Goal: Task Accomplishment & Management: Manage account settings

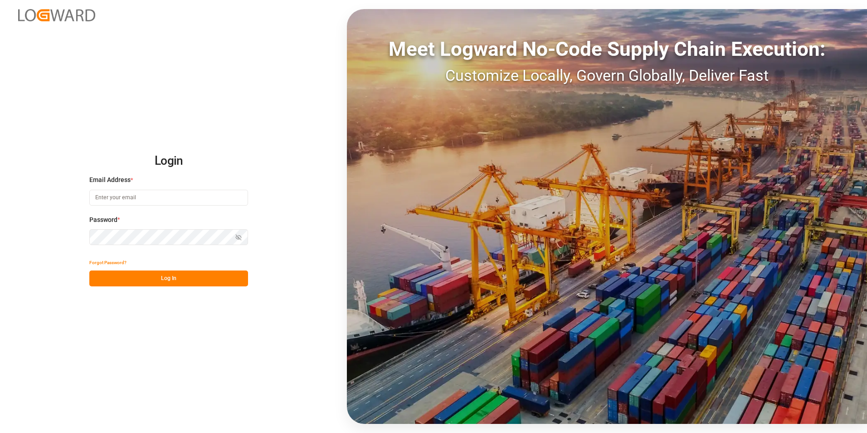
type input "george.vigo@jamindustries.com"
click at [191, 278] on button "Log In" at bounding box center [168, 278] width 159 height 16
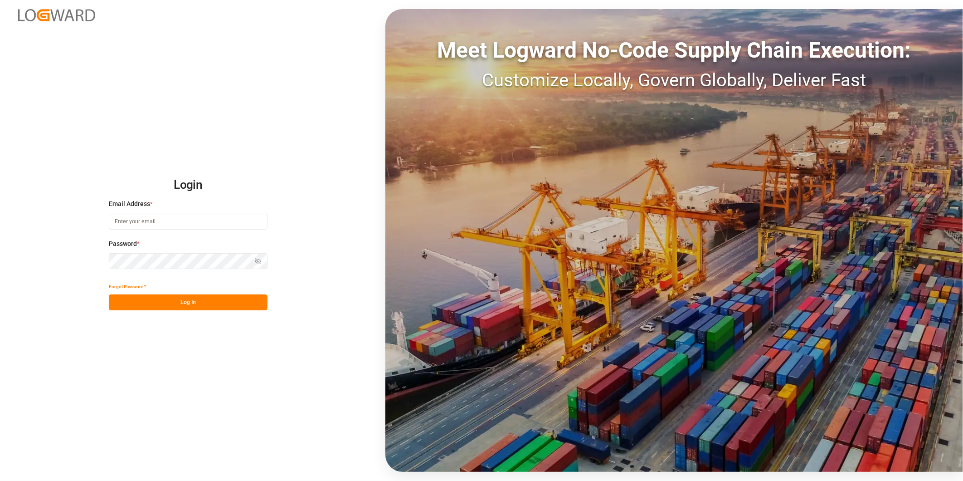
type input "george.vigo@jamindustries.com"
click at [228, 303] on button "Log In" at bounding box center [188, 302] width 159 height 16
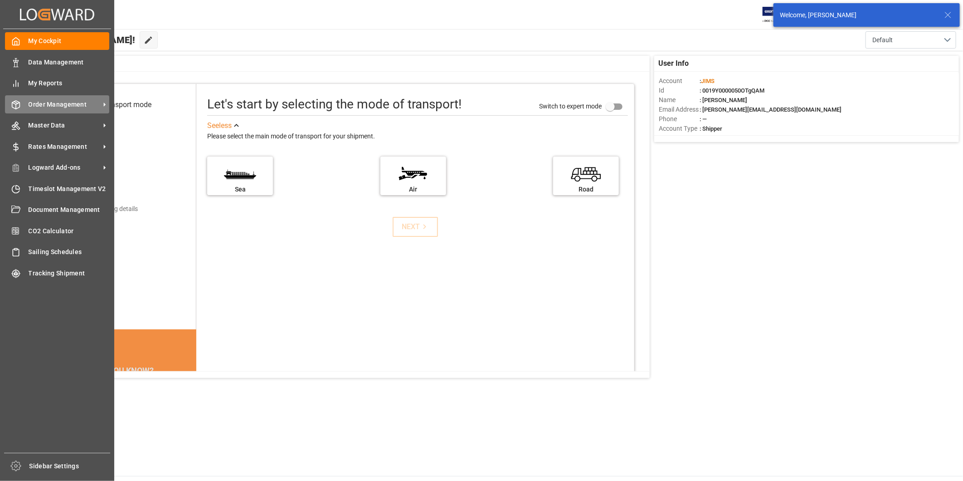
click at [72, 104] on span "Order Management" at bounding box center [65, 105] width 72 height 10
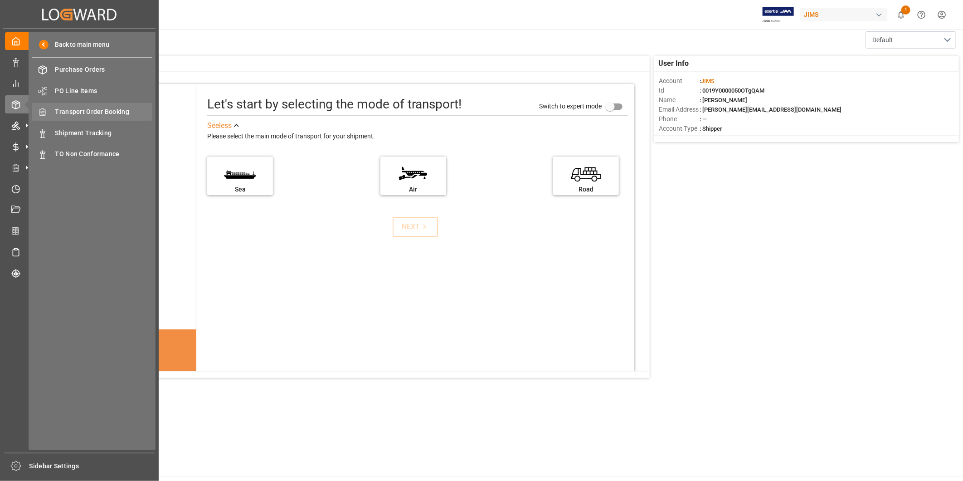
click at [115, 111] on span "Transport Order Booking" at bounding box center [103, 112] width 97 height 10
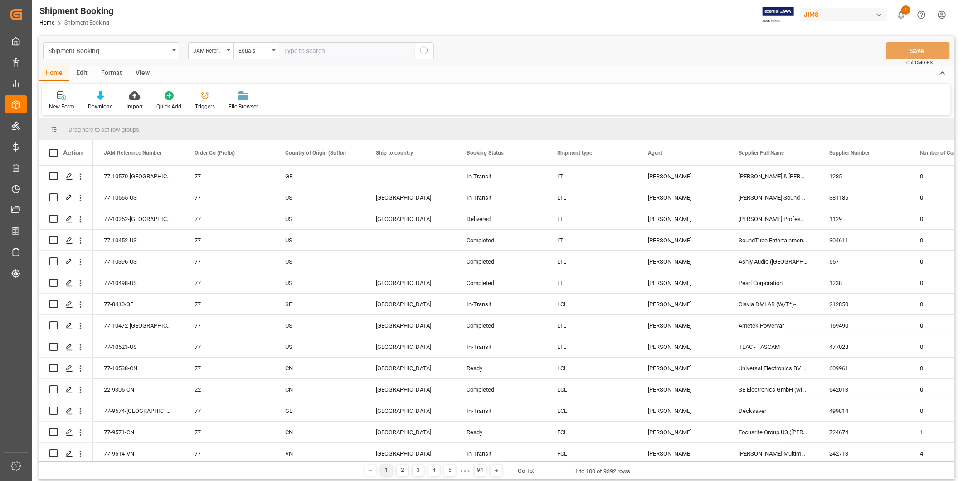
click at [331, 51] on input "text" at bounding box center [347, 50] width 136 height 17
type input "22-9305-CN"
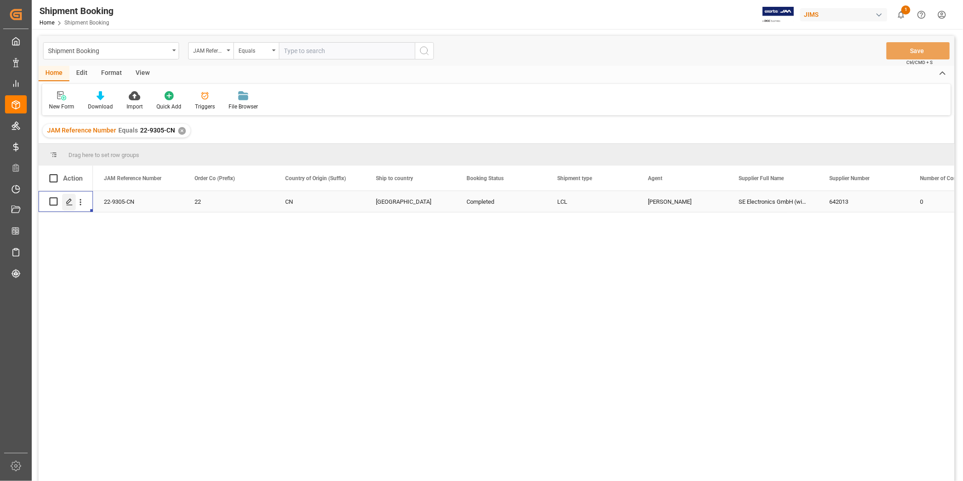
click at [73, 200] on icon "Press SPACE to select this row." at bounding box center [69, 201] width 7 height 7
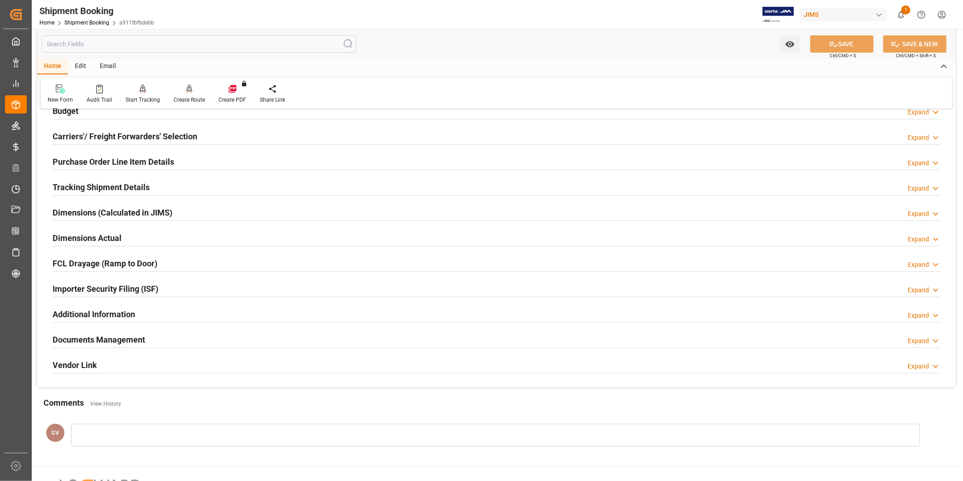
scroll to position [201, 0]
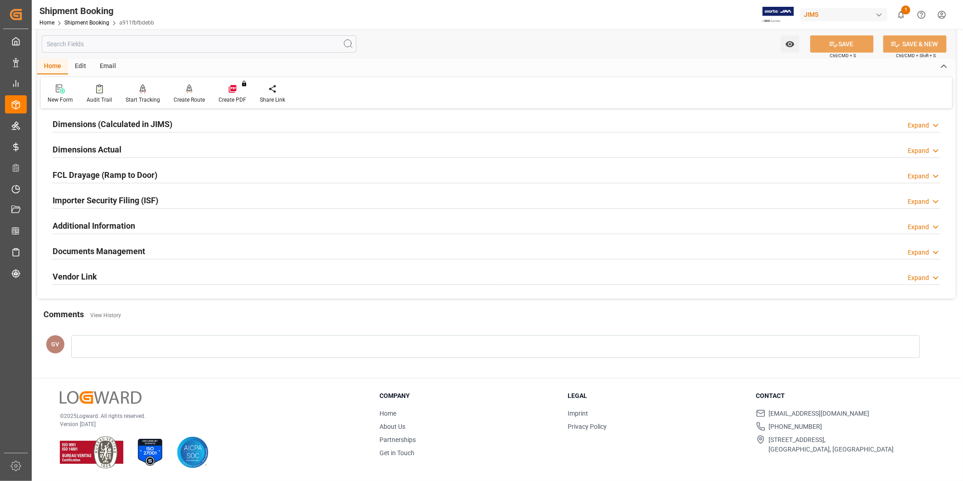
click at [211, 254] on div "Documents Management Expand" at bounding box center [497, 250] width 888 height 17
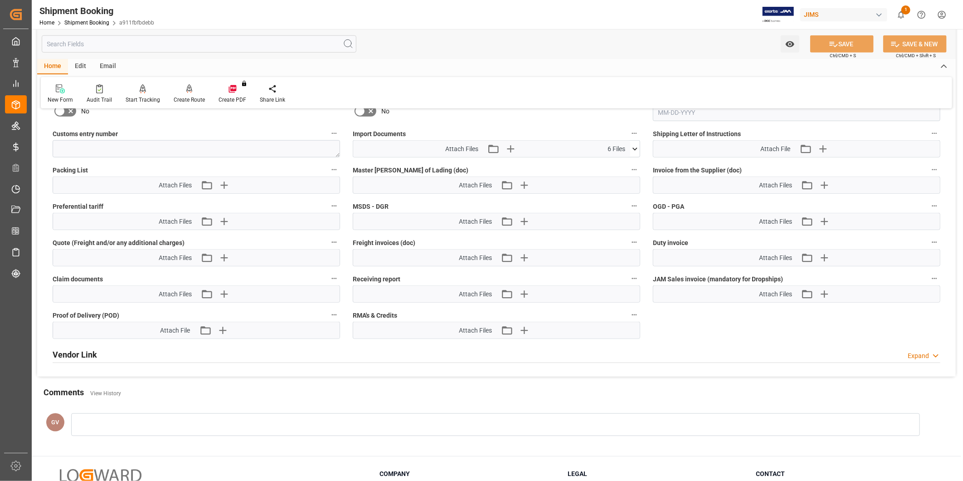
scroll to position [453, 0]
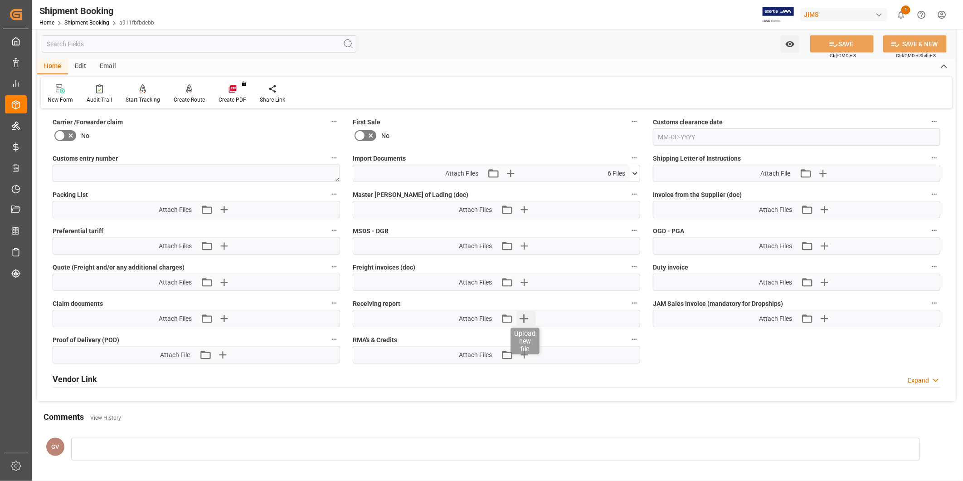
click at [526, 317] on icon "button" at bounding box center [524, 318] width 15 height 15
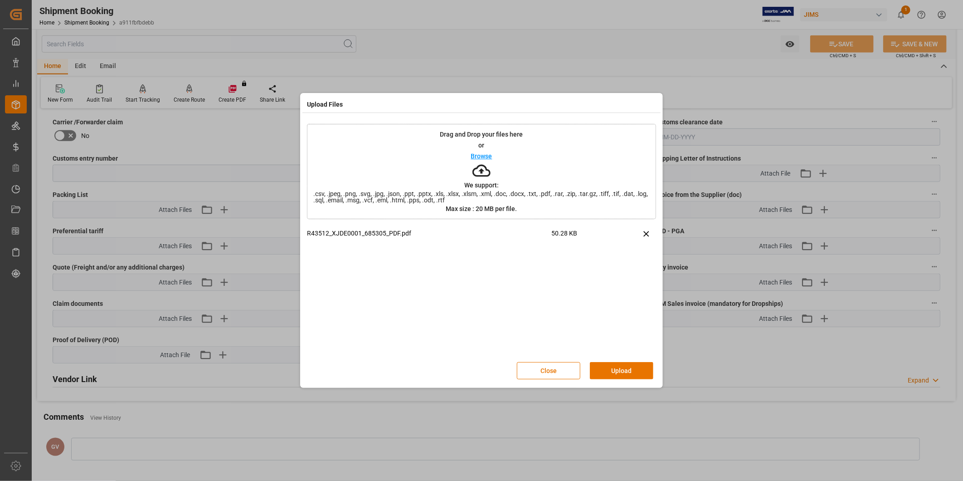
click at [647, 373] on button "Upload" at bounding box center [621, 370] width 63 height 17
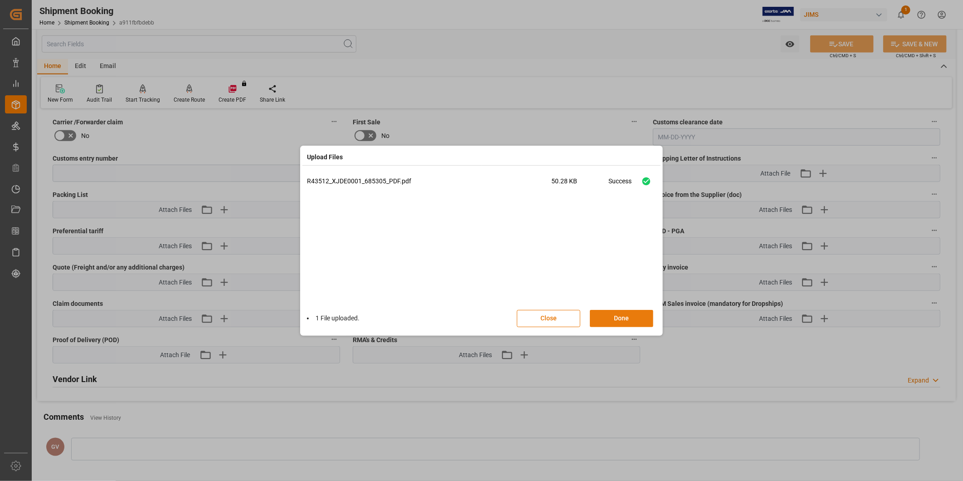
click at [632, 317] on button "Done" at bounding box center [621, 318] width 63 height 17
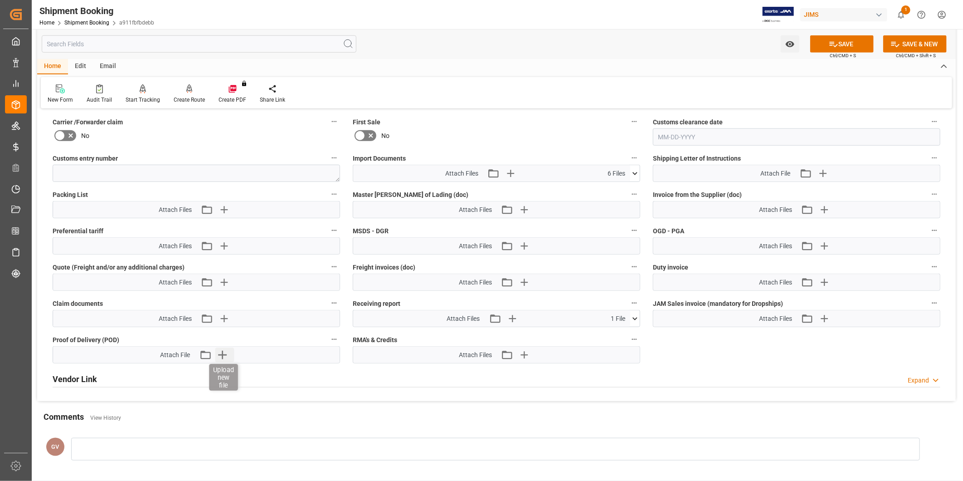
click at [228, 355] on icon "button" at bounding box center [222, 354] width 15 height 15
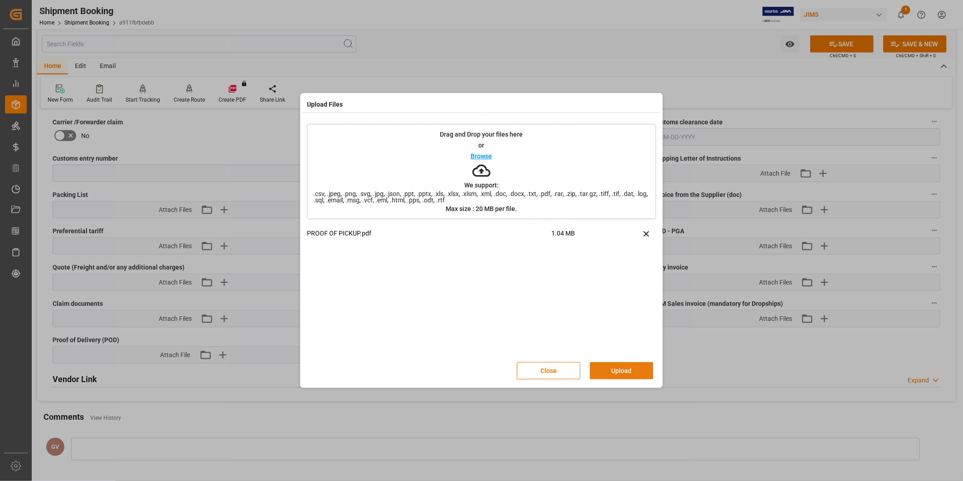
click at [616, 372] on button "Upload" at bounding box center [621, 370] width 63 height 17
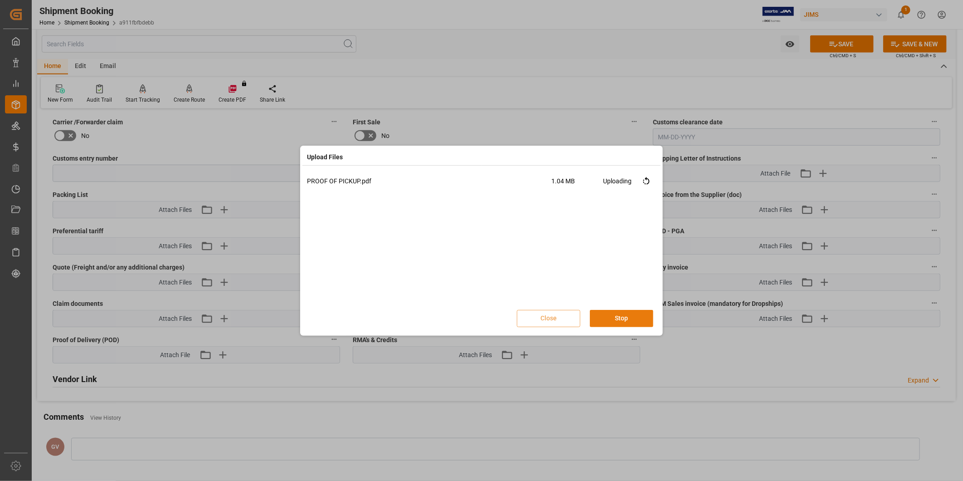
click at [636, 313] on button "Stop" at bounding box center [621, 318] width 63 height 17
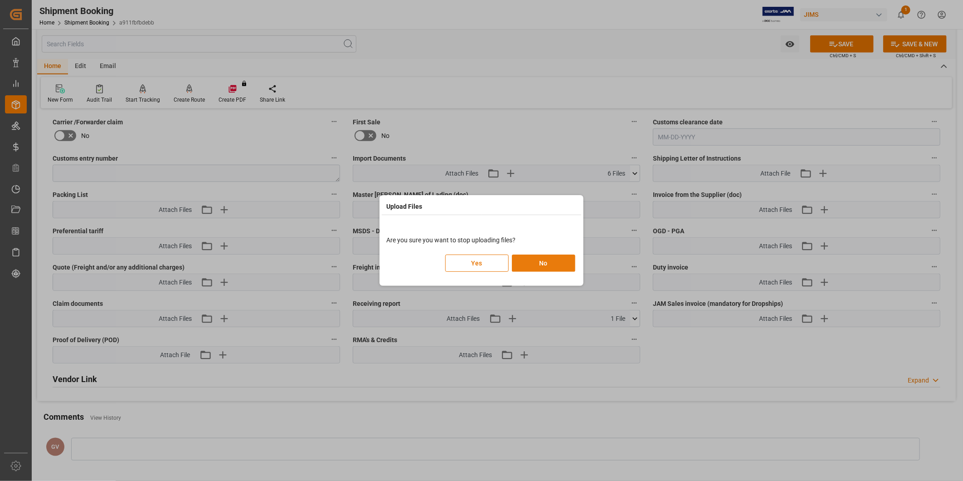
click at [563, 259] on button "No" at bounding box center [543, 262] width 63 height 17
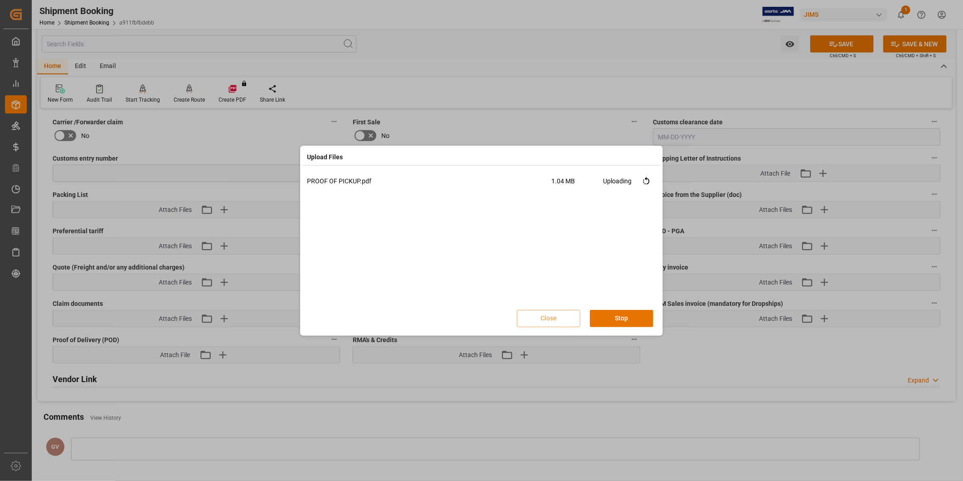
click at [636, 250] on div "PROOF OF PICKUP.pdf 1.04 MB Uploading" at bounding box center [481, 239] width 349 height 127
drag, startPoint x: 636, startPoint y: 250, endPoint x: 602, endPoint y: 234, distance: 37.7
click at [602, 234] on div "PROOF OF PICKUP.pdf 1.04 MB Uploading" at bounding box center [481, 239] width 349 height 127
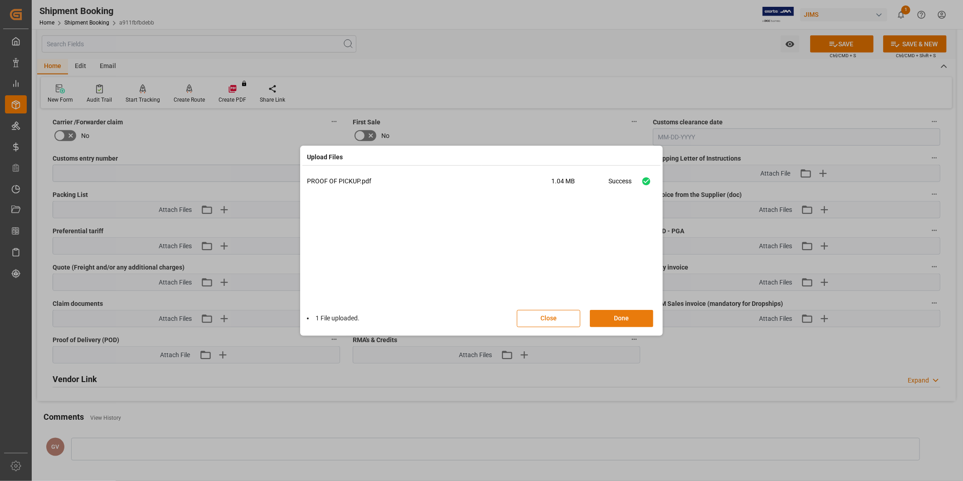
click at [630, 314] on button "Done" at bounding box center [621, 318] width 63 height 17
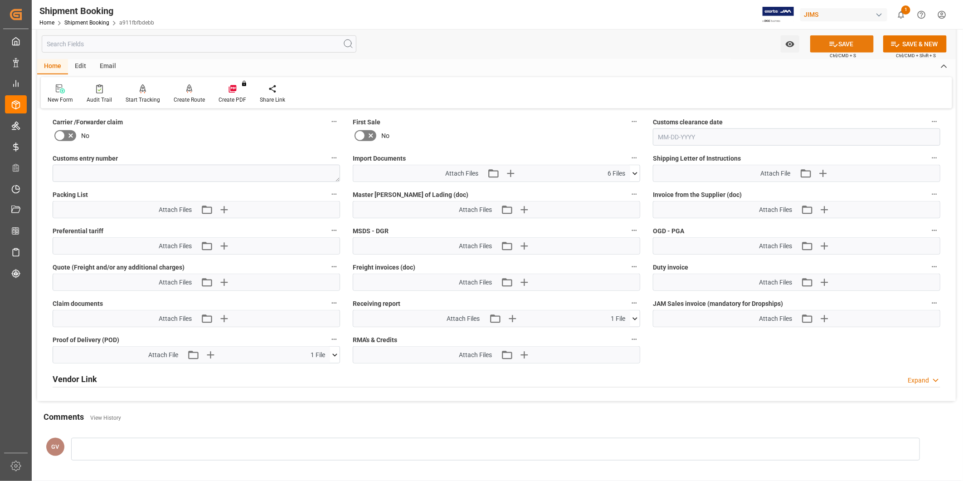
click at [836, 44] on icon at bounding box center [834, 44] width 8 height 5
click at [196, 92] on div at bounding box center [189, 89] width 31 height 10
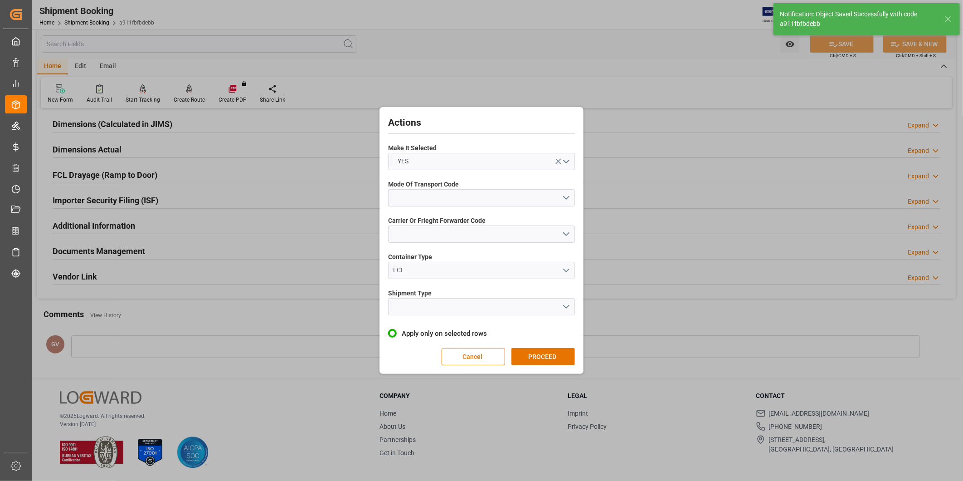
scroll to position [100, 0]
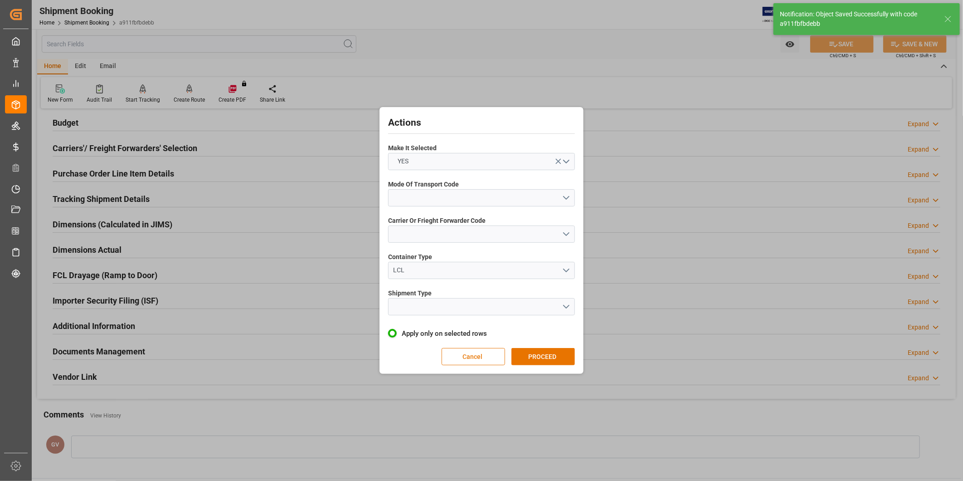
click at [486, 361] on button "Cancel" at bounding box center [473, 356] width 63 height 17
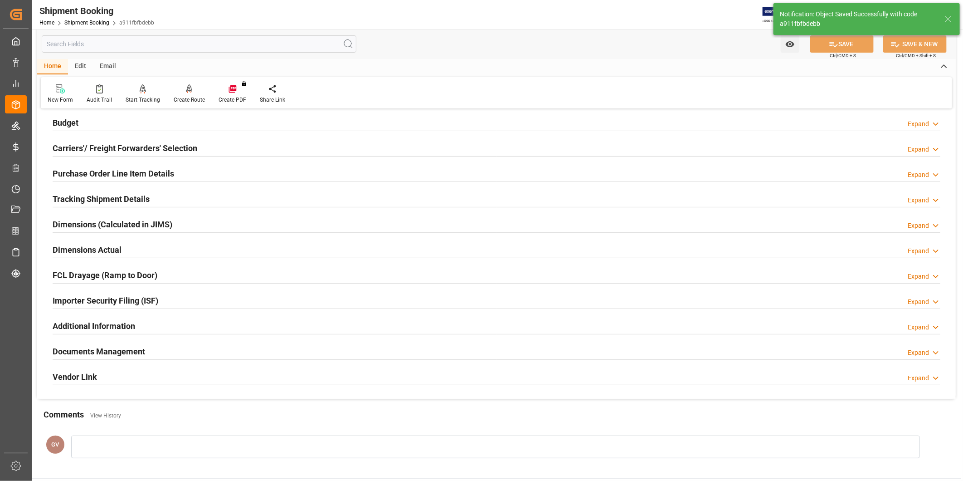
scroll to position [0, 0]
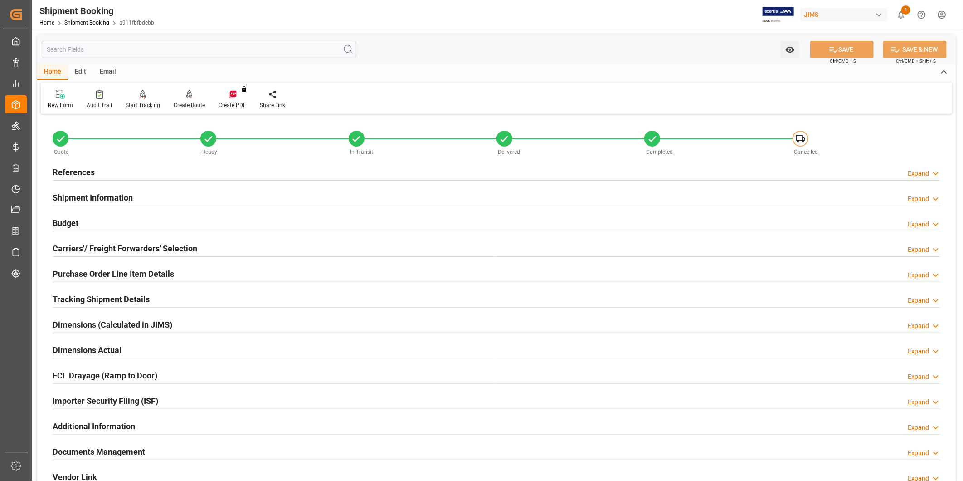
click at [916, 177] on div "Expand" at bounding box center [918, 174] width 21 height 10
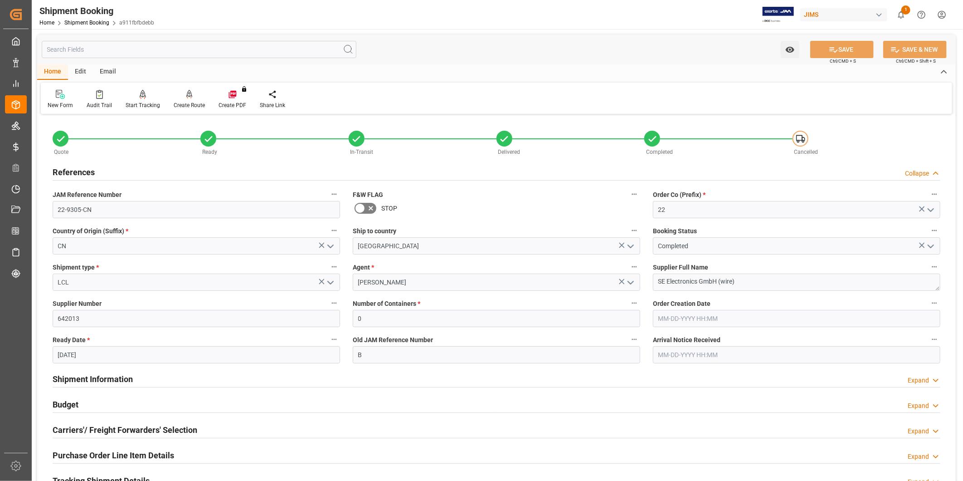
scroll to position [252, 0]
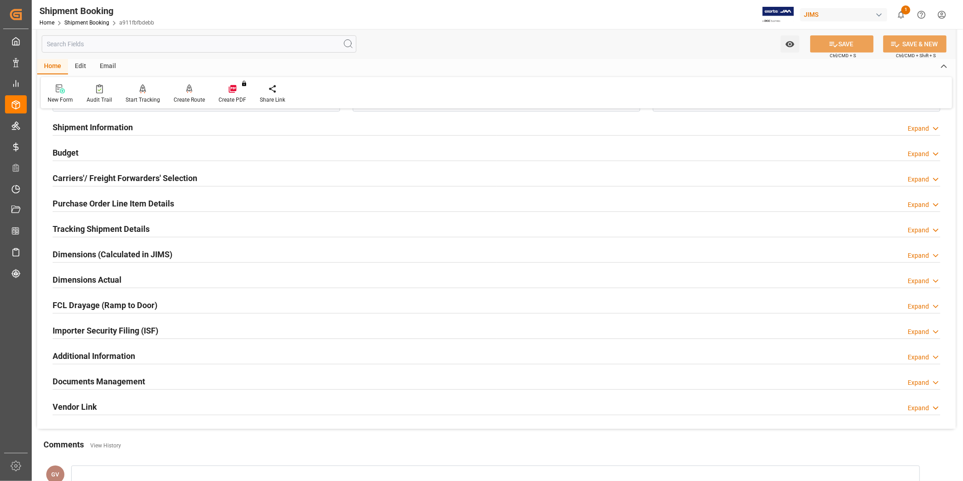
click at [161, 180] on h2 "Carriers'/ Freight Forwarders' Selection" at bounding box center [125, 178] width 145 height 12
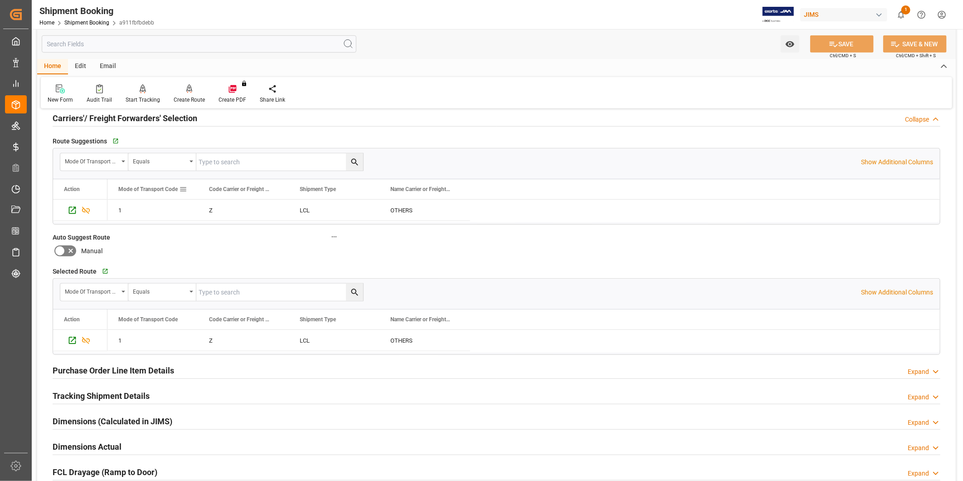
scroll to position [336, 0]
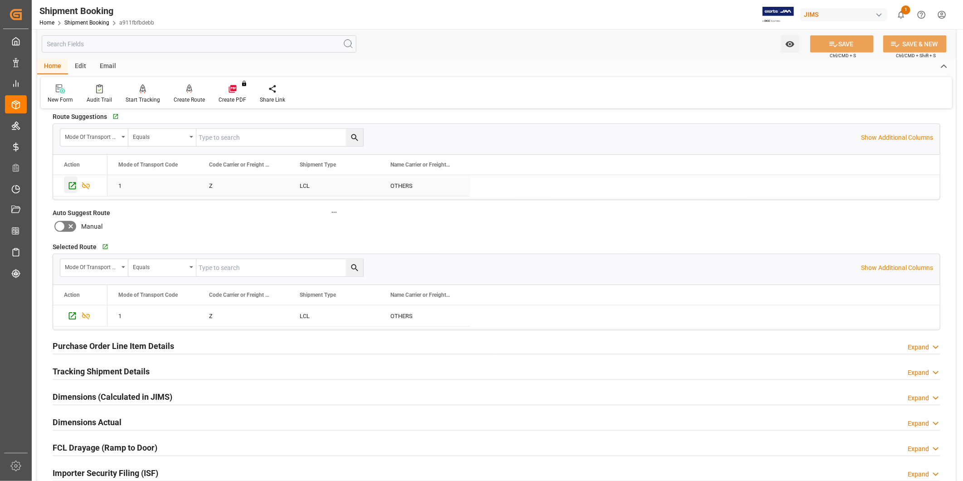
click at [71, 186] on icon "Press SPACE to select this row." at bounding box center [72, 185] width 7 height 7
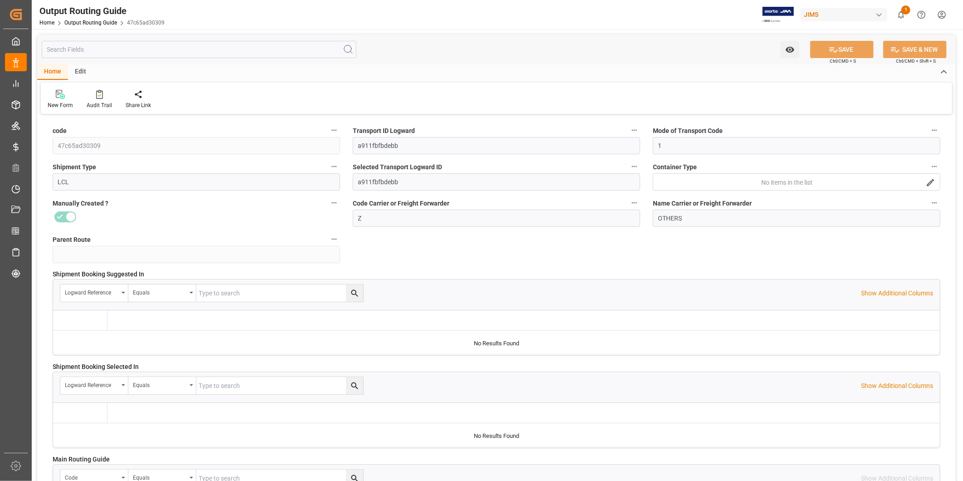
type input "[DATE] 11:40"
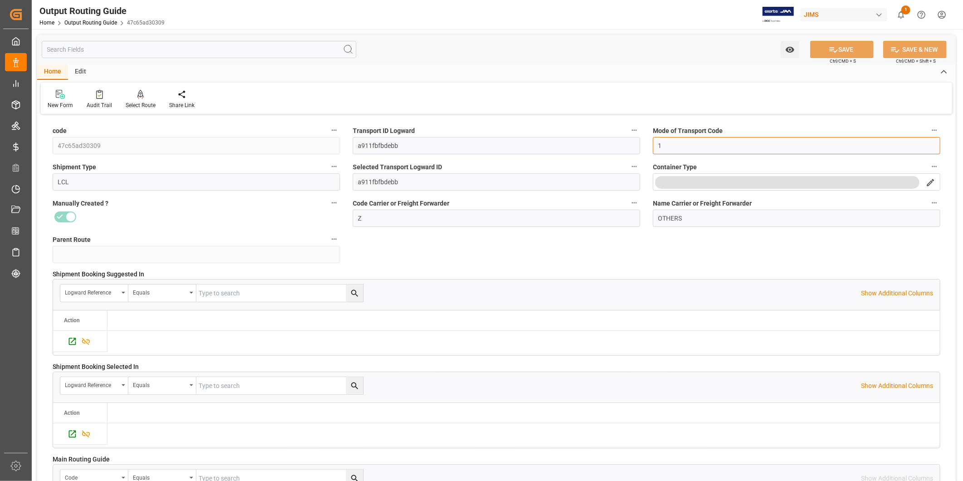
click at [729, 148] on input "1" at bounding box center [796, 145] width 287 height 17
type input "2"
click at [906, 46] on button "SAVE & NEW" at bounding box center [914, 49] width 63 height 17
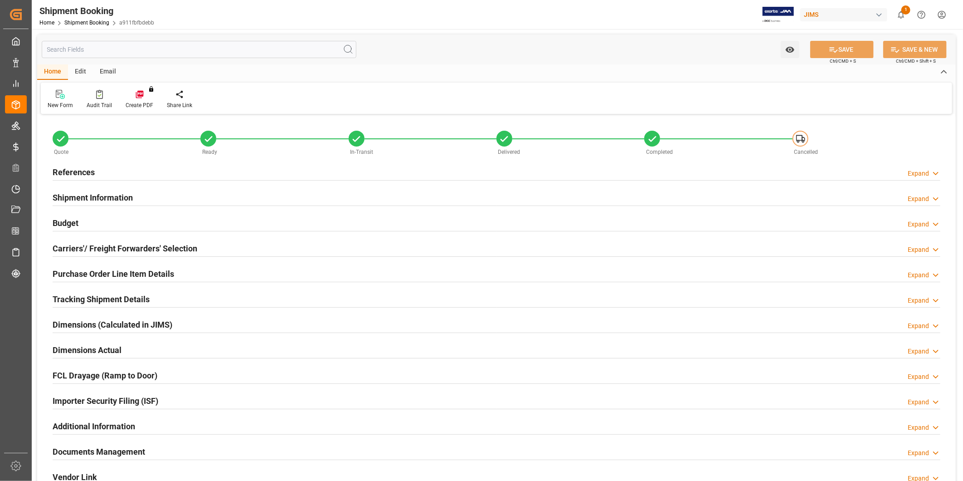
type input "23.4045"
type input "180.2505"
type input "0"
type input "27885.55"
click at [174, 225] on div "Budget Expand" at bounding box center [497, 222] width 888 height 17
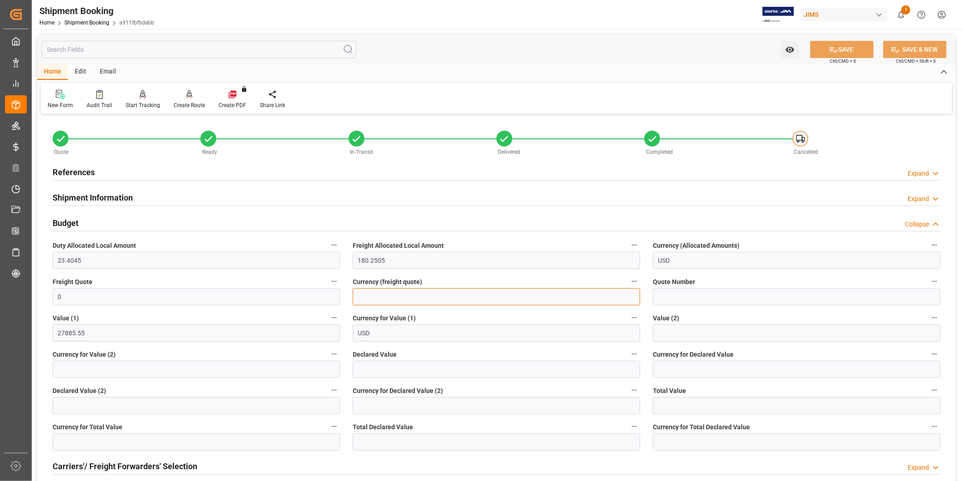
click at [391, 293] on input at bounding box center [496, 296] width 287 height 17
type input "0"
click at [853, 54] on button "SAVE" at bounding box center [841, 49] width 63 height 17
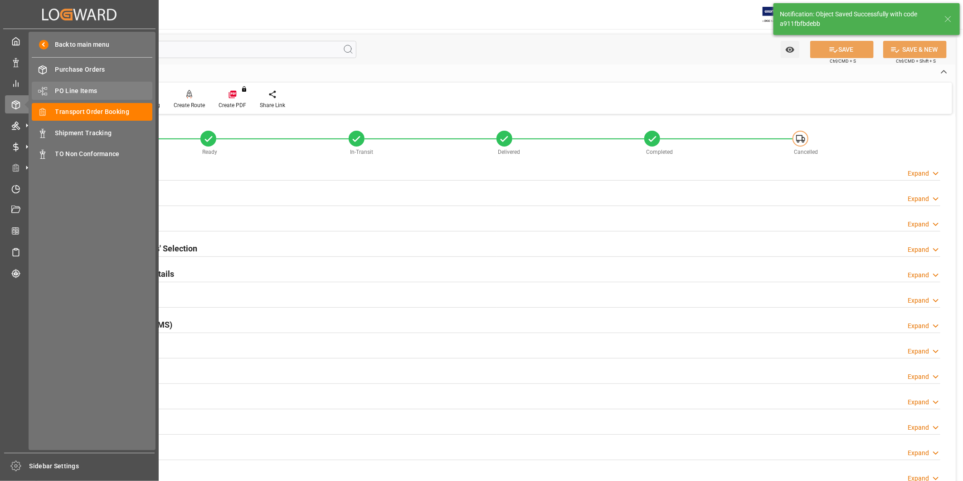
click at [103, 86] on span "PO Line Items" at bounding box center [103, 91] width 97 height 10
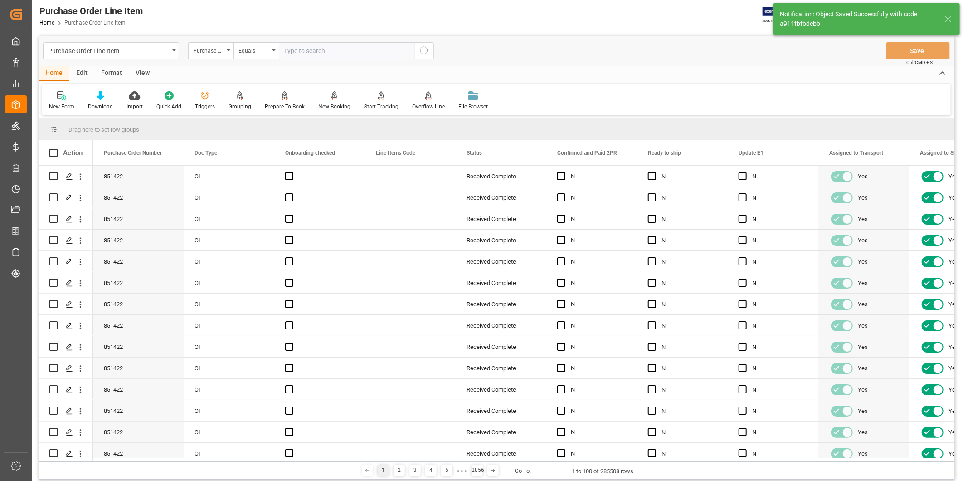
click at [141, 74] on div "View" at bounding box center [143, 73] width 28 height 15
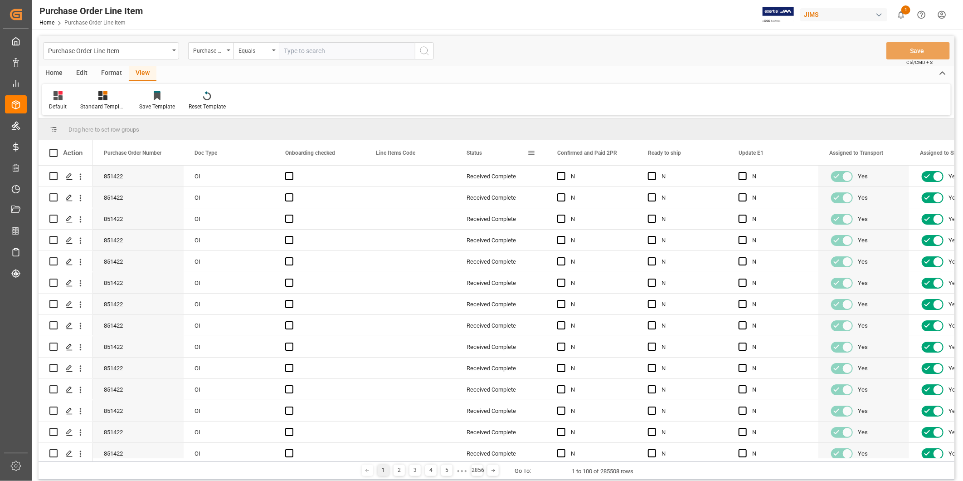
click at [528, 152] on span at bounding box center [531, 153] width 8 height 8
click at [579, 154] on span "filter" at bounding box center [574, 154] width 34 height 16
click at [609, 156] on span "columns" at bounding box center [606, 154] width 8 height 8
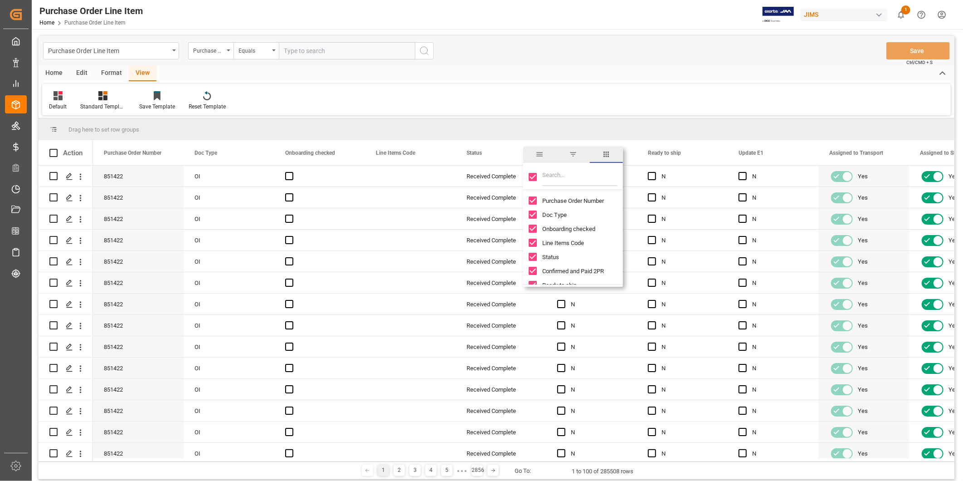
click at [536, 174] on input "Toggle Select All Columns" at bounding box center [533, 177] width 8 height 8
checkbox input "false"
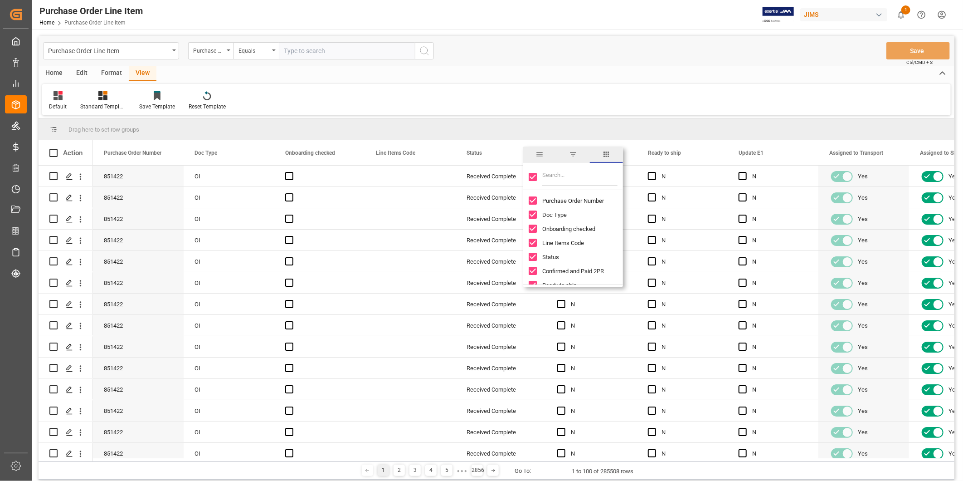
checkbox input "false"
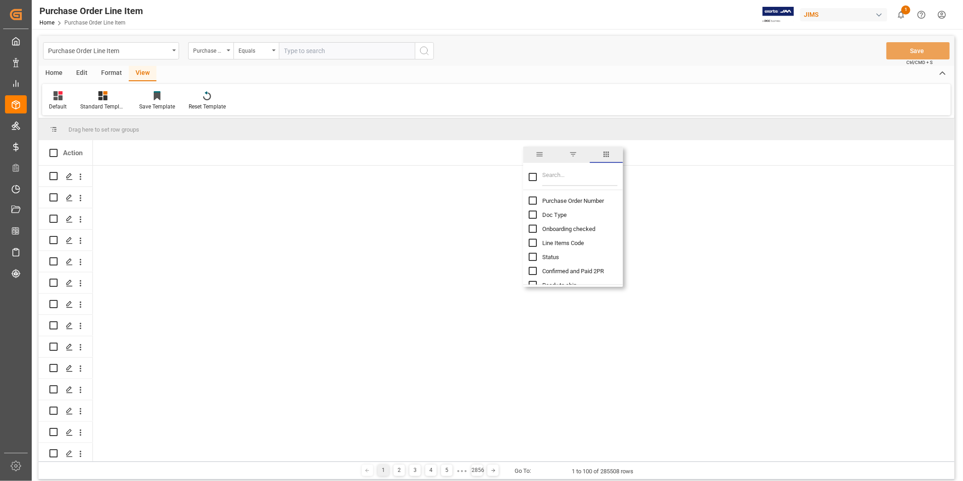
click at [532, 200] on input "Purchase Order Number column toggle visibility (hidden)" at bounding box center [533, 200] width 8 height 8
checkbox input "true"
checkbox input "false"
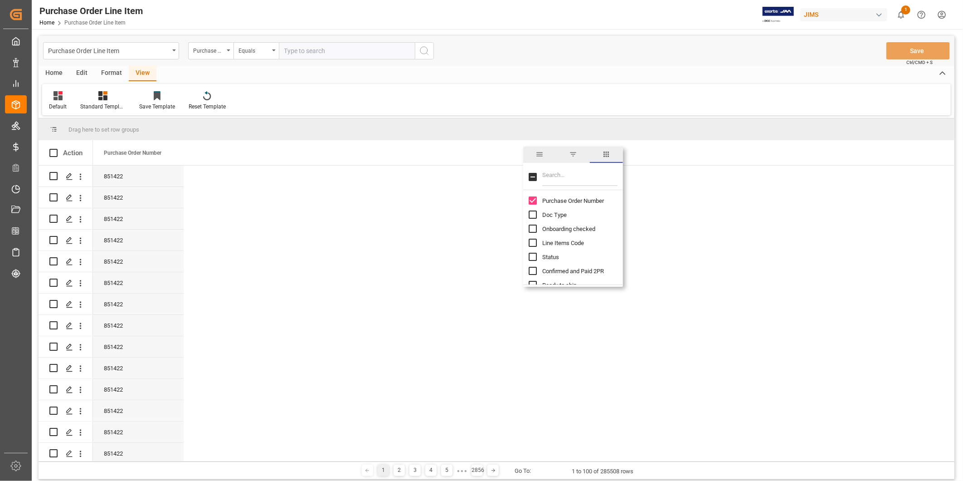
click at [560, 185] on input "Filter Columns Input" at bounding box center [579, 177] width 75 height 18
type input "Inc"
click at [534, 199] on input "Incoterm Vendor Master (by the supplier) column toggle visibility (hidden)" at bounding box center [533, 200] width 8 height 8
checkbox input "true"
checkbox input "false"
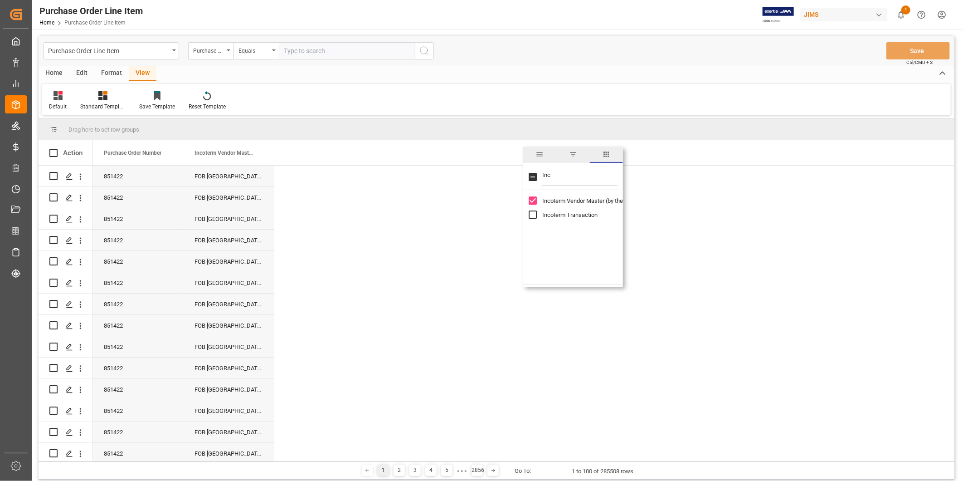
click at [532, 215] on input "Incoterm Transaction column toggle visibility (hidden)" at bounding box center [533, 214] width 8 height 8
checkbox input "true"
click at [231, 186] on div "FOB Shanghai CN" at bounding box center [229, 176] width 91 height 21
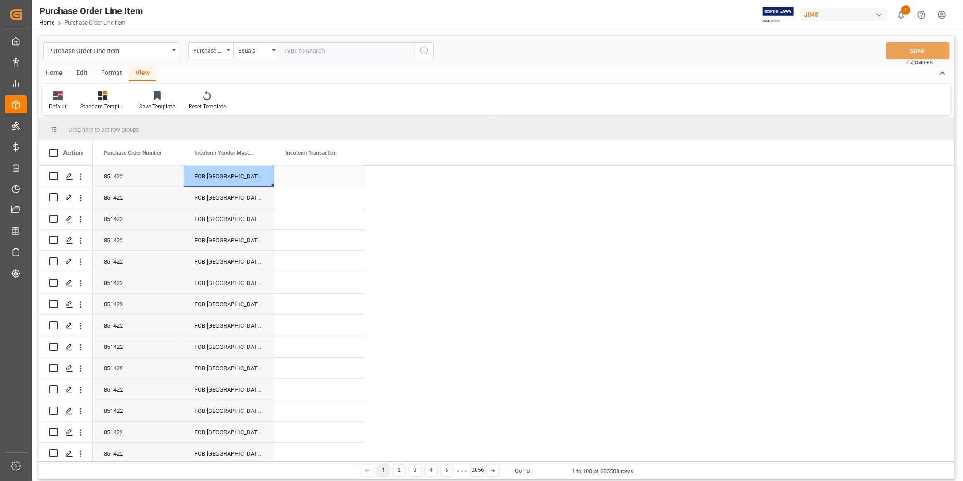
click at [285, 181] on div "Press SPACE to select this row." at bounding box center [319, 176] width 91 height 21
click at [216, 185] on div "FOB Shanghai CN" at bounding box center [229, 176] width 91 height 21
click at [304, 177] on div "Press SPACE to select this row." at bounding box center [319, 176] width 91 height 21
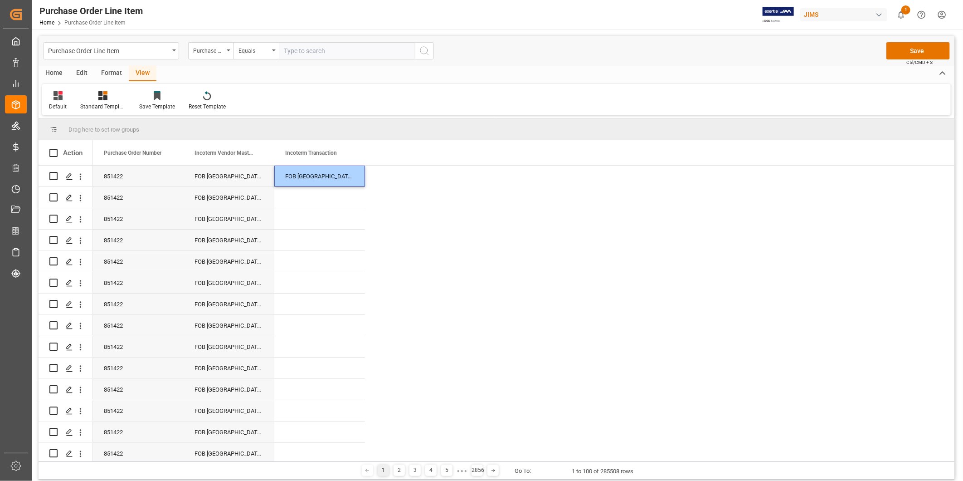
click at [304, 175] on div "FOB Shanghai CN" at bounding box center [319, 176] width 91 height 21
click at [304, 175] on input "FOB Shanghai CN" at bounding box center [320, 181] width 76 height 17
click at [297, 182] on input "FOB Shanghai CN" at bounding box center [320, 181] width 76 height 17
type input "EXW [GEOGRAPHIC_DATA] CN"
click at [314, 174] on div "EXW [GEOGRAPHIC_DATA] CN" at bounding box center [319, 176] width 91 height 21
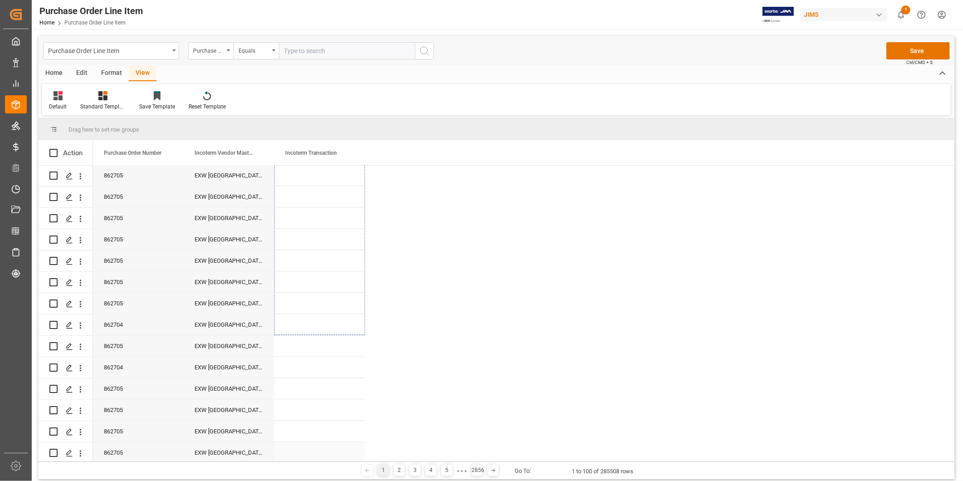
scroll to position [1233, 0]
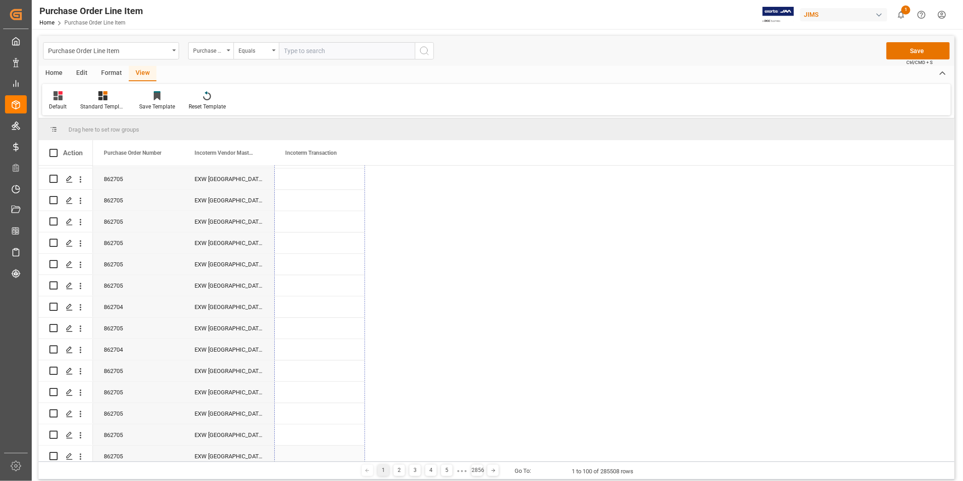
drag, startPoint x: 362, startPoint y: 183, endPoint x: 318, endPoint y: 447, distance: 267.5
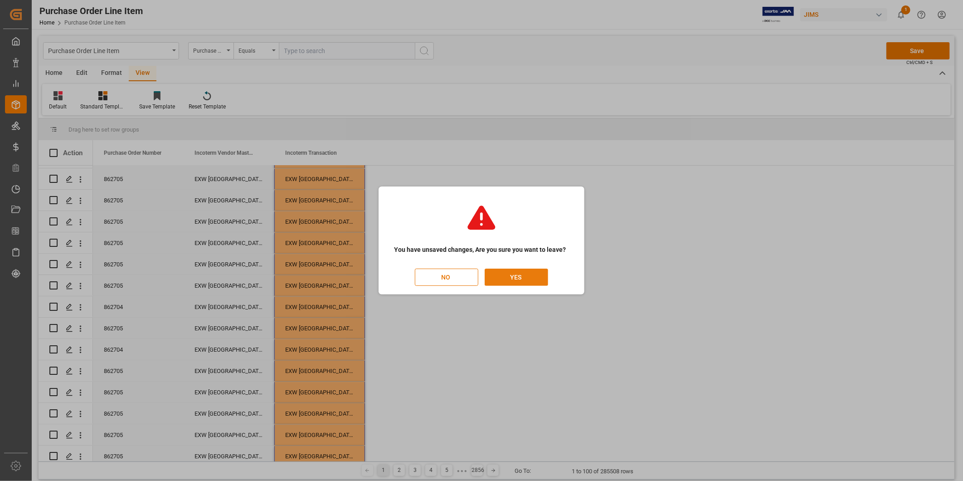
click at [514, 276] on button "YES" at bounding box center [516, 276] width 63 height 17
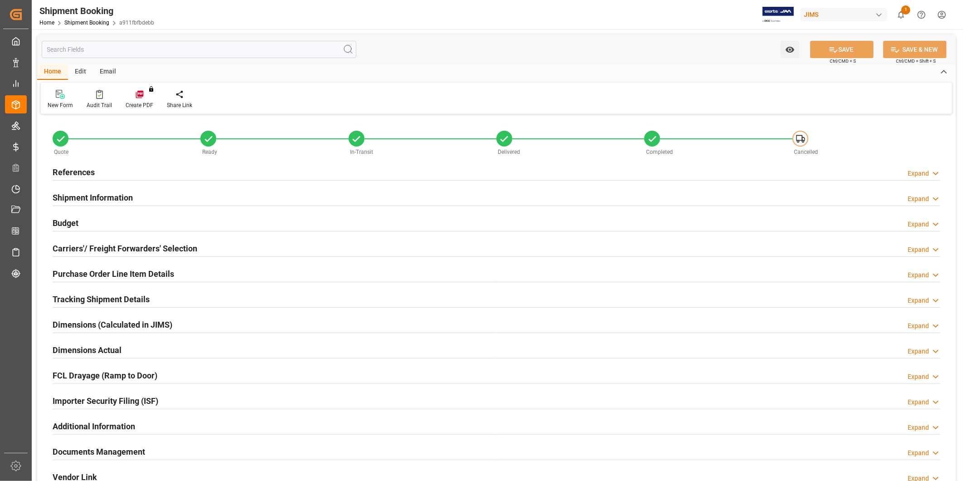
type input "34"
click at [139, 274] on h2 "Purchase Order Line Item Details" at bounding box center [114, 274] width 122 height 12
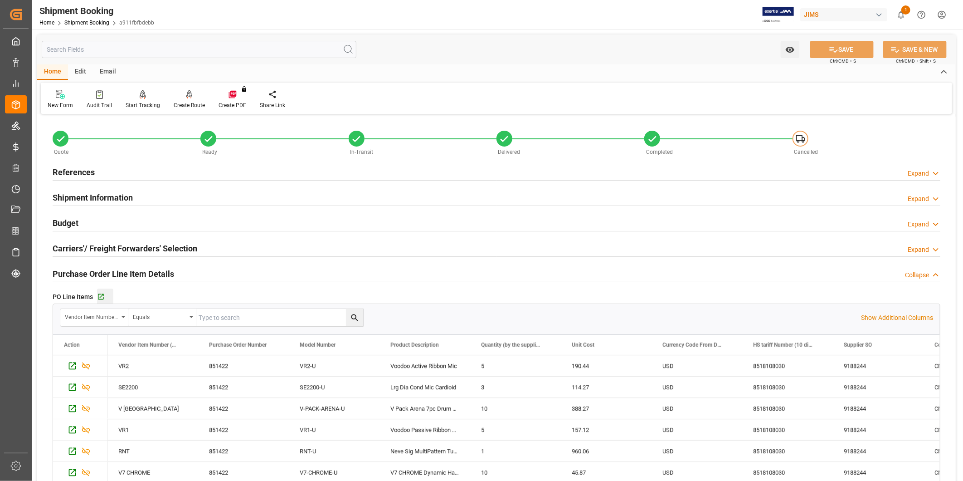
click at [106, 297] on div "Go to Purchase Order Line Item Grid" at bounding box center [105, 297] width 16 height 8
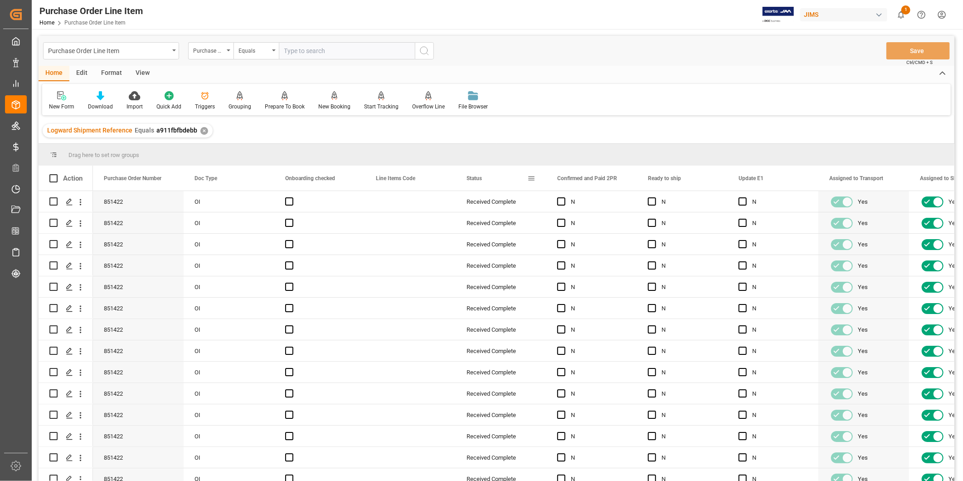
click at [531, 175] on span at bounding box center [531, 178] width 8 height 8
click at [606, 179] on span "columns" at bounding box center [608, 179] width 8 height 8
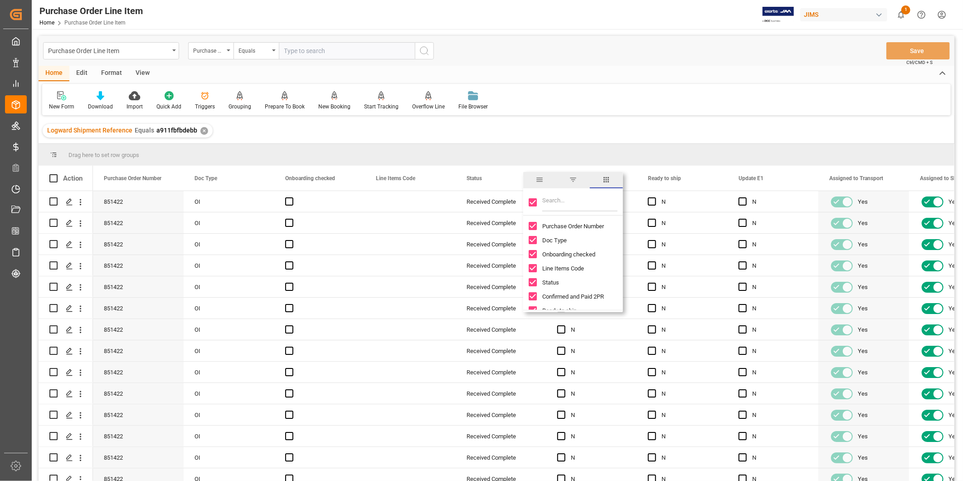
click at [534, 201] on input "Toggle Select All Columns" at bounding box center [533, 202] width 8 height 8
checkbox input "false"
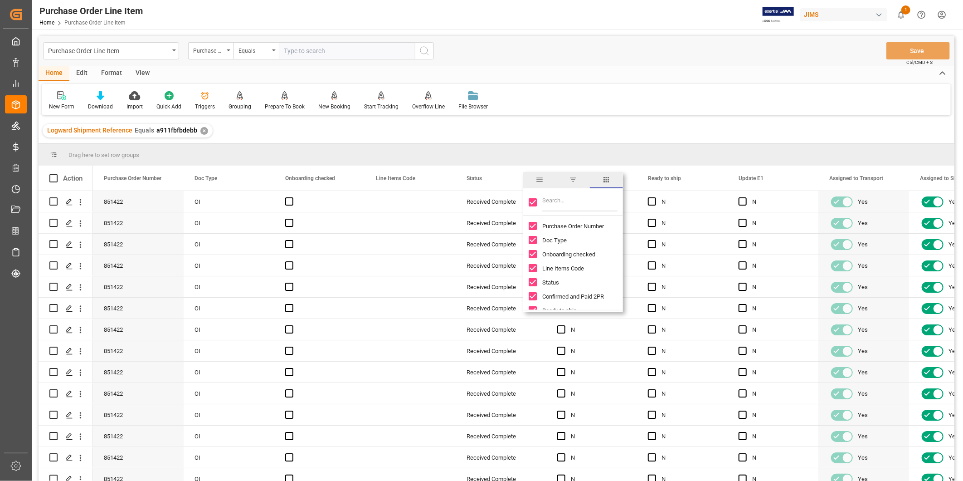
checkbox input "false"
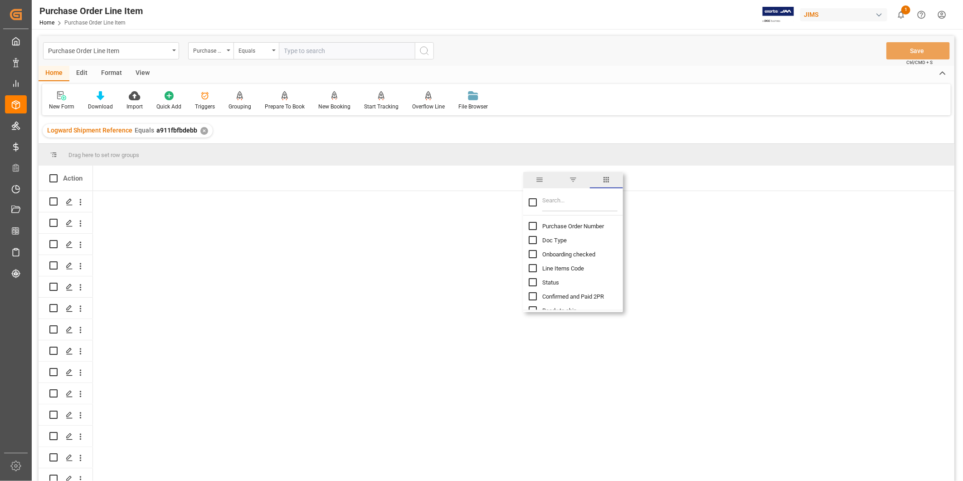
click at [575, 208] on input "Filter Columns Input" at bounding box center [579, 202] width 75 height 18
type input "inco"
click at [532, 222] on input "Incoterm Vendor Master (by the supplier) column toggle visibility (hidden)" at bounding box center [533, 226] width 8 height 8
checkbox input "true"
checkbox input "false"
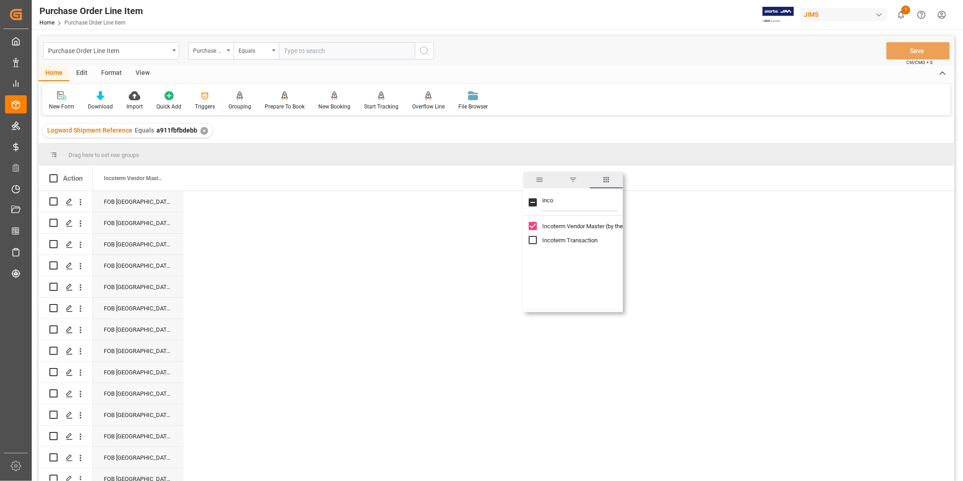
click at [536, 238] on input "Incoterm Transaction column toggle visibility (hidden)" at bounding box center [533, 240] width 8 height 8
checkbox input "true"
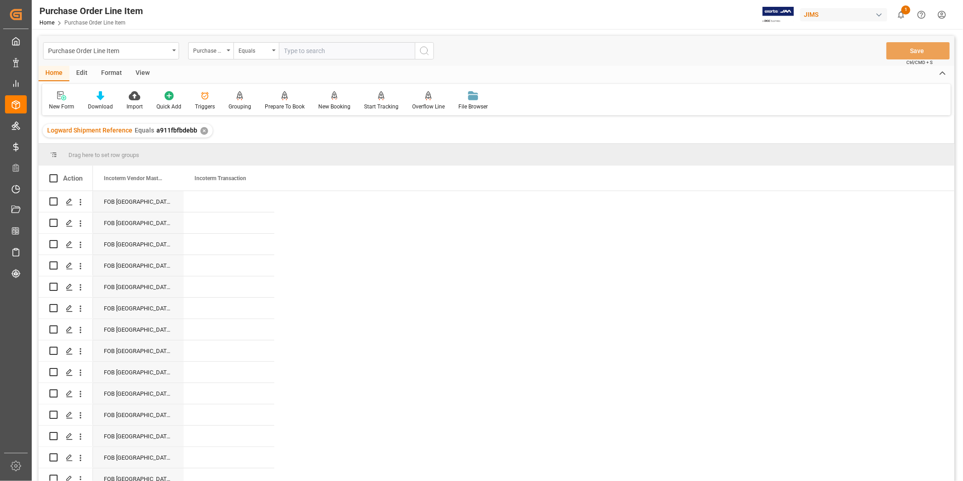
click at [152, 203] on div "FOB Shanghai CN" at bounding box center [138, 201] width 91 height 21
click at [214, 202] on div "Press SPACE to select this row." at bounding box center [229, 201] width 91 height 21
click at [209, 200] on div "FOB Shanghai CN" at bounding box center [229, 201] width 91 height 21
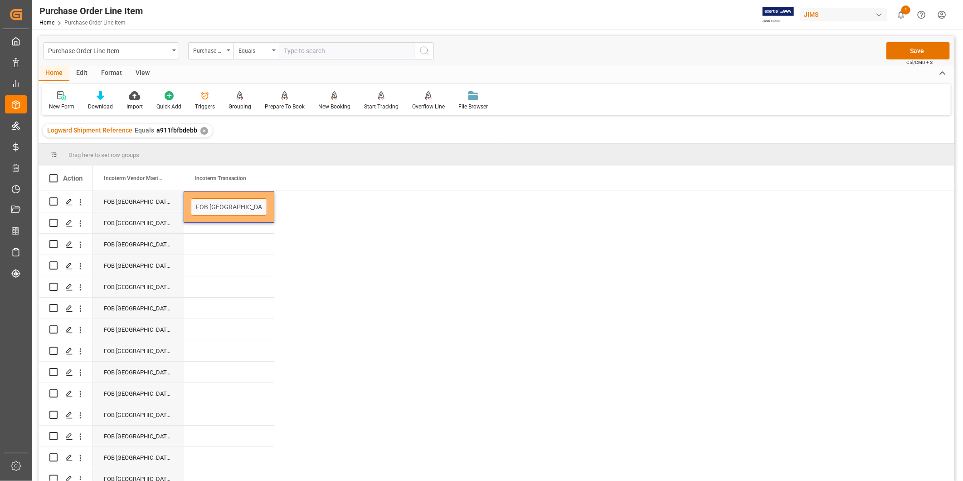
click at [206, 200] on input "FOB Shanghai CN" at bounding box center [229, 206] width 76 height 17
drag, startPoint x: 206, startPoint y: 205, endPoint x: 179, endPoint y: 202, distance: 26.9
click at [179, 202] on div "FOB Shanghai CN FOB Shanghai CN" at bounding box center [183, 201] width 181 height 21
type input "EXW [GEOGRAPHIC_DATA] CN"
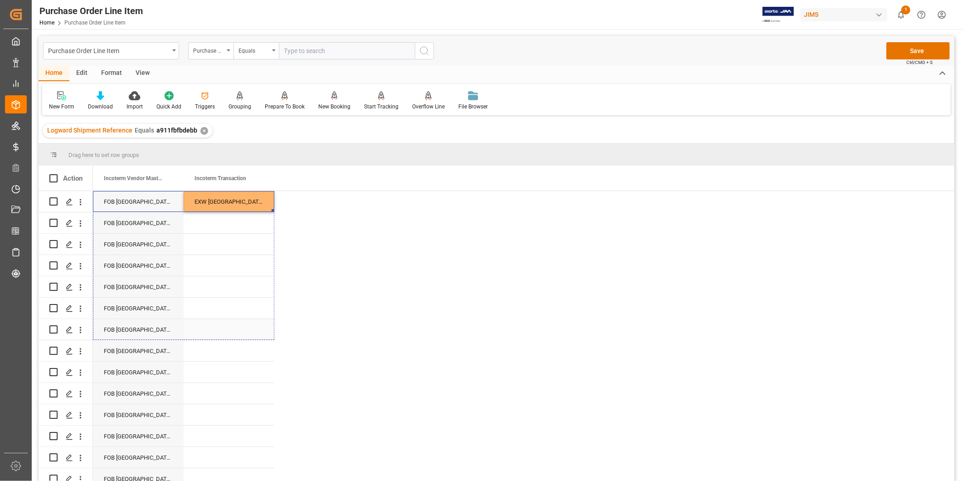
drag, startPoint x: 271, startPoint y: 206, endPoint x: 271, endPoint y: 325, distance: 118.3
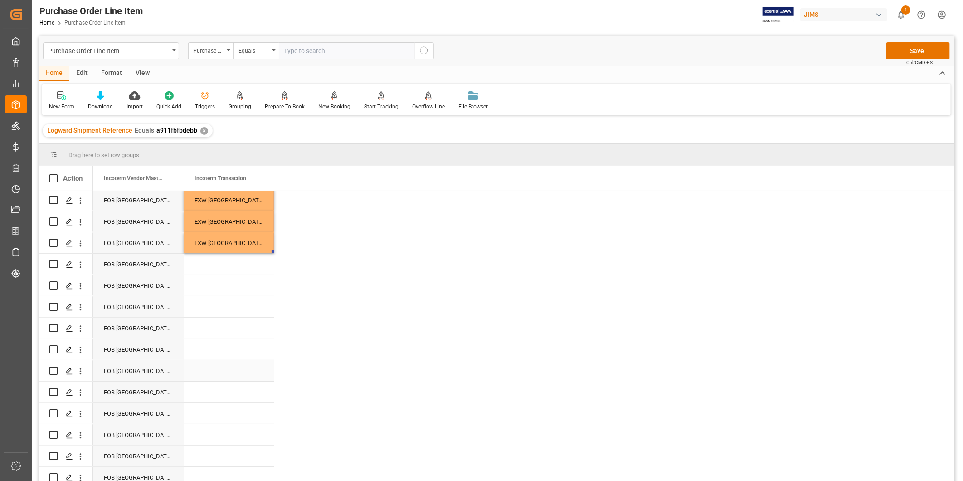
scroll to position [168, 0]
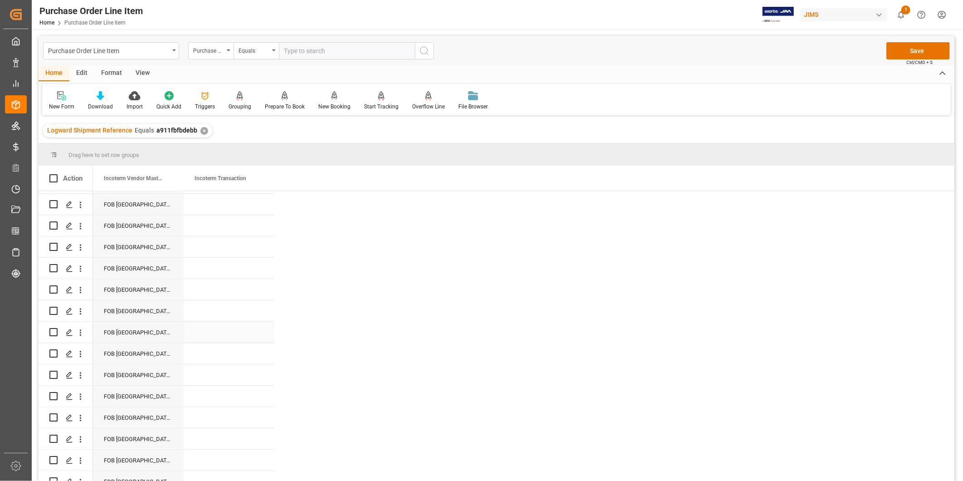
click at [275, 324] on div "FOB Shanghai CN EXW Shanghai CN FOB Shanghai CN EXW Shanghai CN FOB Shanghai CN…" at bounding box center [524, 385] width 862 height 725
click at [255, 298] on div "Press SPACE to select this row." at bounding box center [229, 289] width 91 height 21
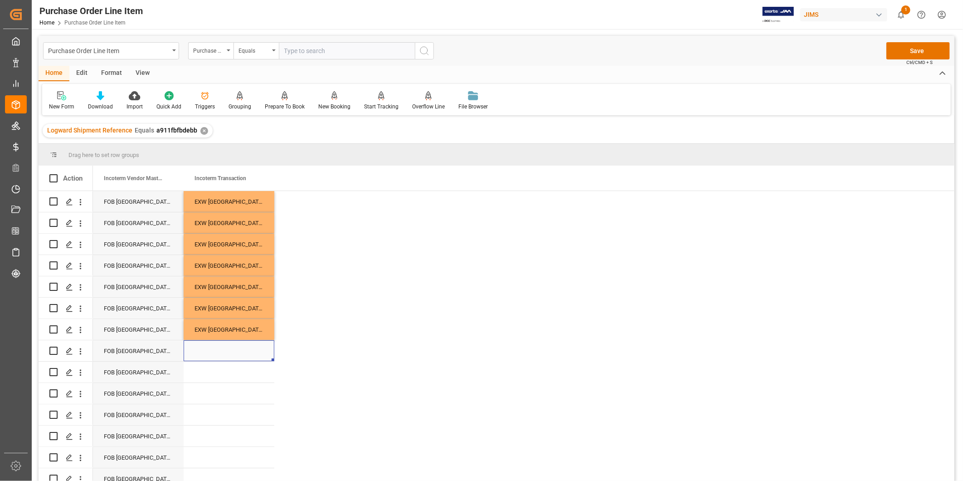
click at [256, 352] on div "Press SPACE to select this row." at bounding box center [229, 350] width 91 height 21
click at [265, 335] on div "EXW [GEOGRAPHIC_DATA] CN" at bounding box center [229, 329] width 91 height 21
drag, startPoint x: 271, startPoint y: 337, endPoint x: 241, endPoint y: 477, distance: 143.3
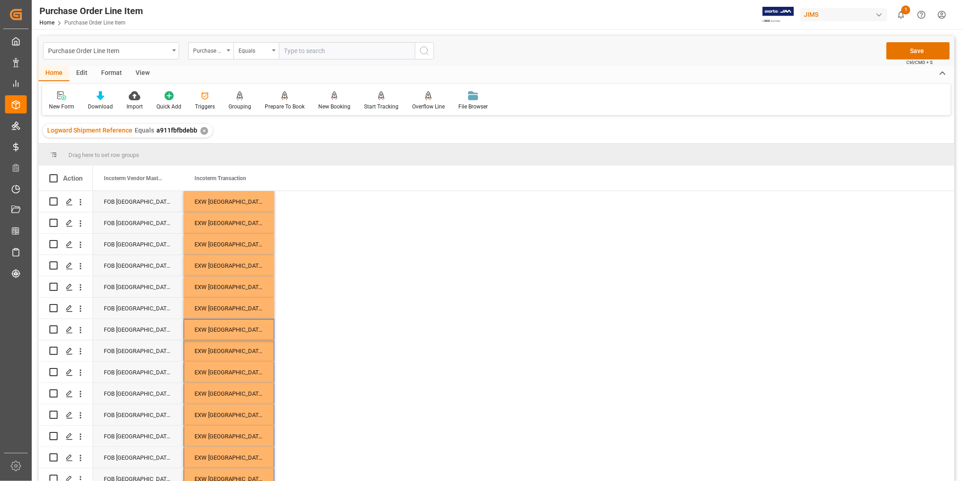
scroll to position [3, 0]
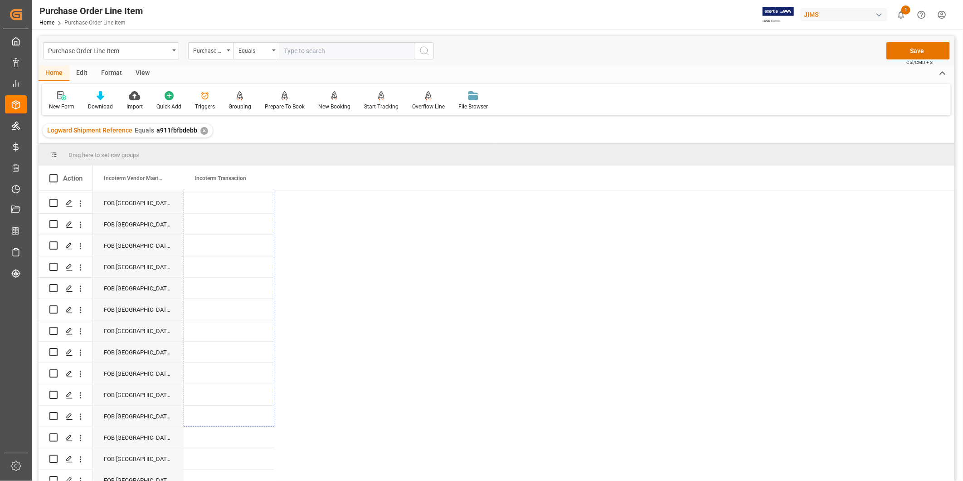
scroll to position [432, 0]
drag, startPoint x: 273, startPoint y: 319, endPoint x: 251, endPoint y: 474, distance: 157.1
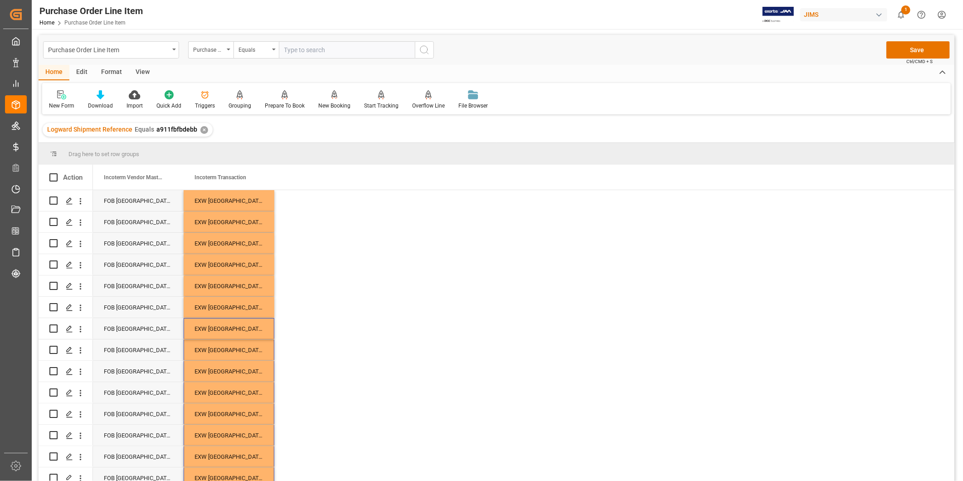
scroll to position [0, 0]
click at [917, 50] on button "Save" at bounding box center [917, 50] width 63 height 17
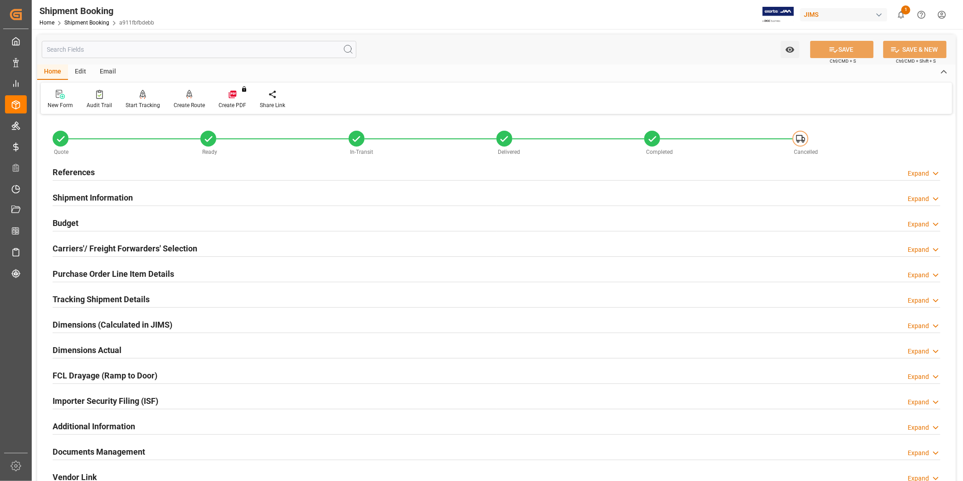
click at [129, 296] on h2 "Tracking Shipment Details" at bounding box center [101, 299] width 97 height 12
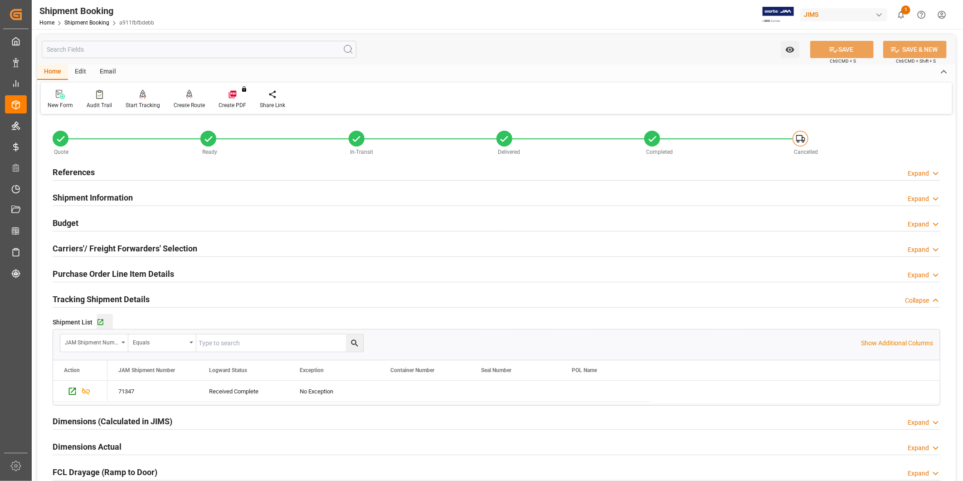
click at [106, 318] on div "Go to Shipment Tracking Grid" at bounding box center [105, 322] width 16 height 8
click at [585, 88] on div "New Form Audit Trail Start Tracking Create Empty Shipment Tracking Create Route…" at bounding box center [496, 98] width 911 height 31
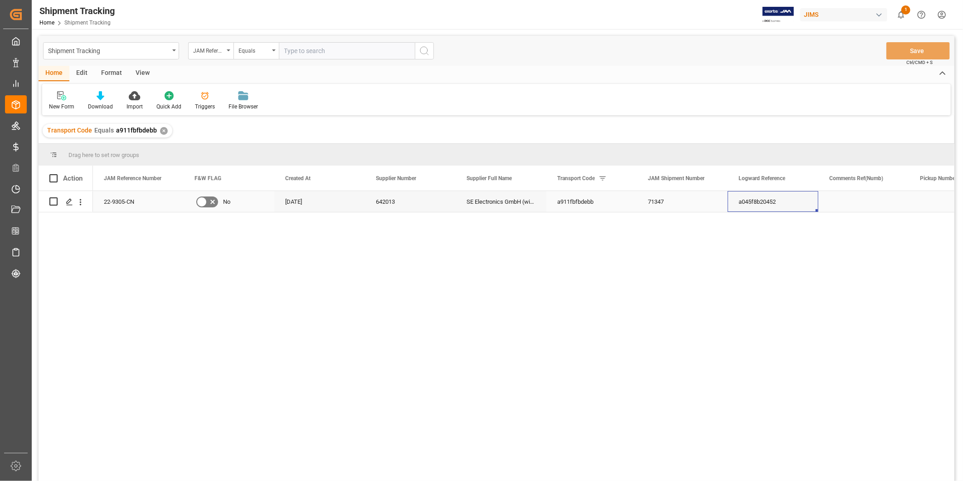
click at [759, 203] on div "a045f8b20452" at bounding box center [773, 201] width 91 height 21
click at [144, 70] on div "View" at bounding box center [143, 73] width 28 height 15
click at [60, 102] on div "Default" at bounding box center [58, 106] width 18 height 8
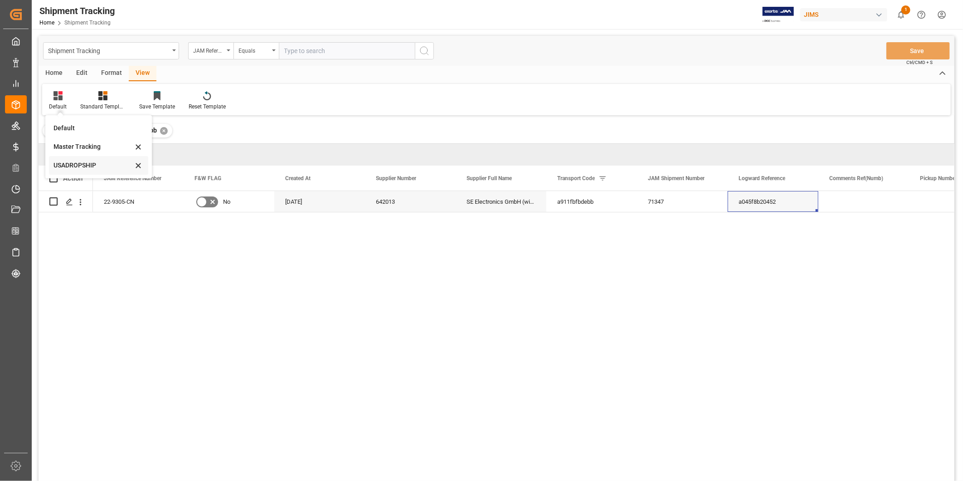
click at [78, 161] on div "USADROPSHIP" at bounding box center [93, 166] width 79 height 10
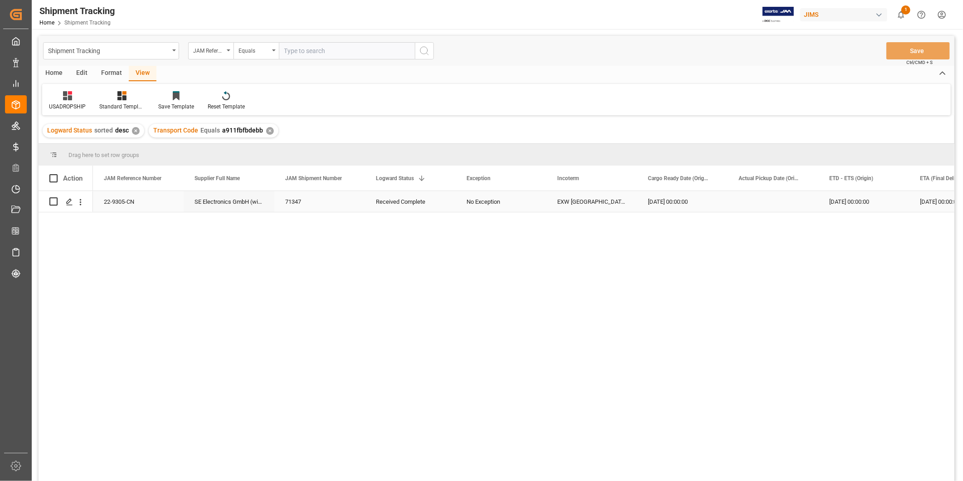
click at [680, 199] on div "[DATE] 00:00:00" at bounding box center [682, 201] width 91 height 21
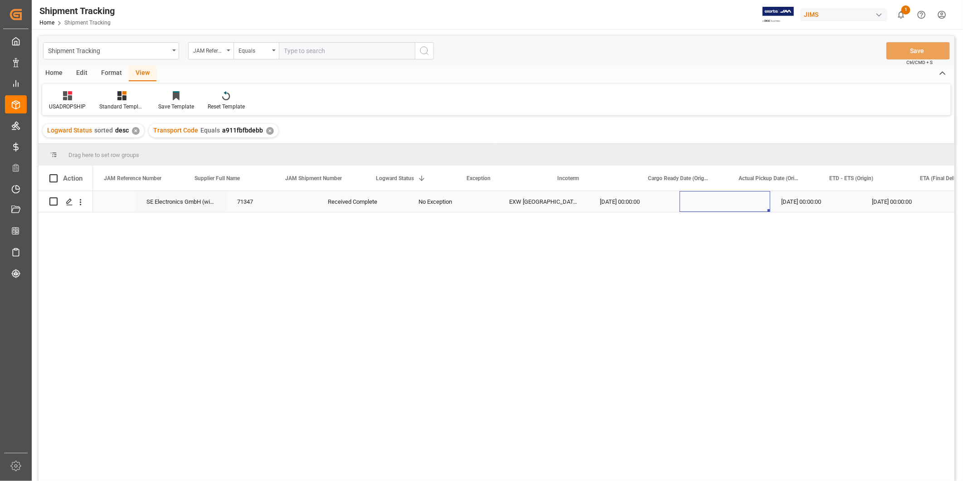
scroll to position [0, 48]
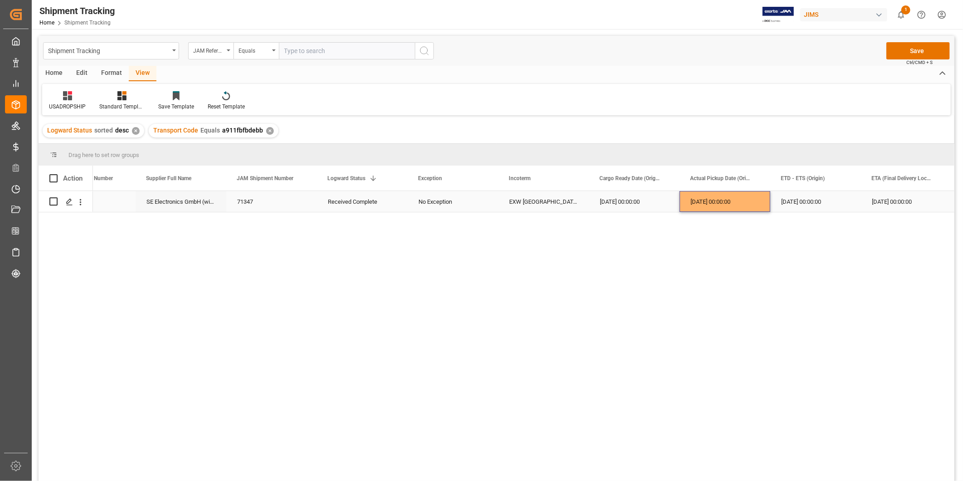
click at [714, 195] on div "[DATE] 00:00:00" at bounding box center [725, 201] width 91 height 21
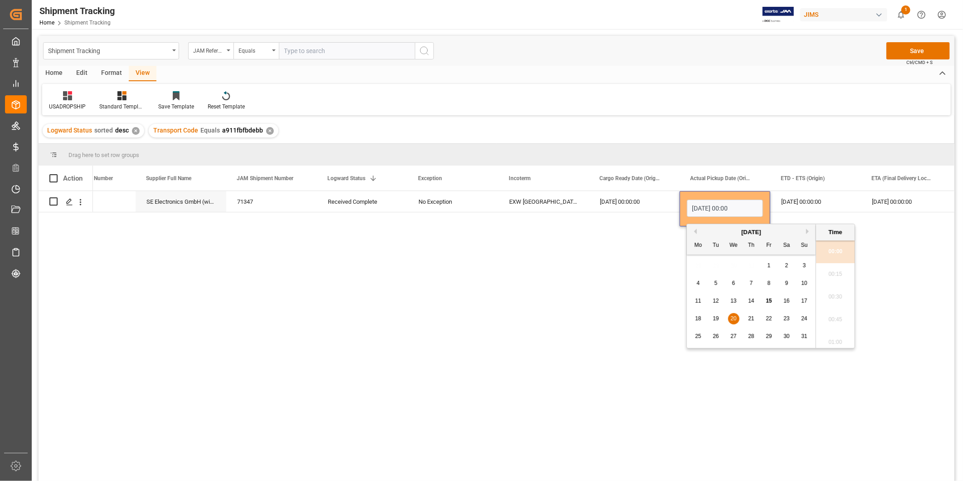
click at [755, 301] on div "14" at bounding box center [751, 301] width 11 height 11
type input "[DATE] 00:00"
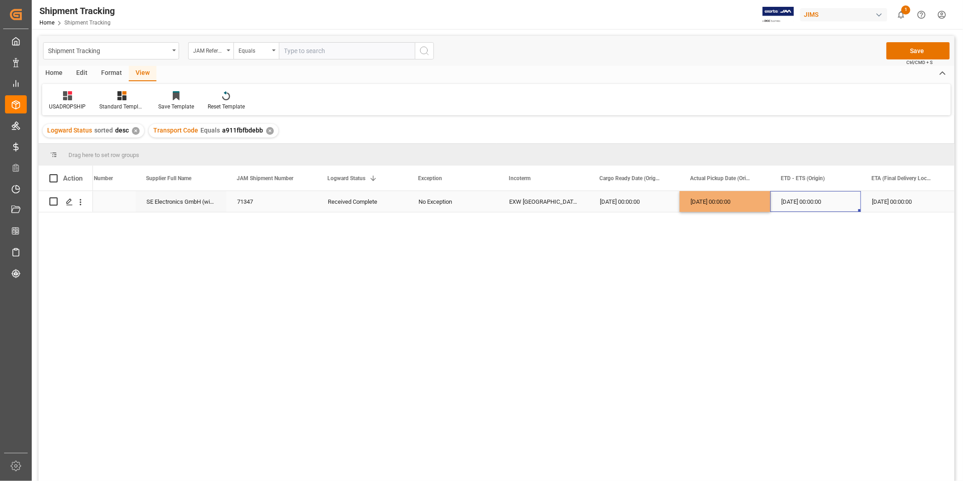
click at [799, 194] on div "[DATE] 00:00:00" at bounding box center [815, 201] width 91 height 21
click at [714, 205] on div "[DATE] 00:00:00" at bounding box center [725, 201] width 91 height 21
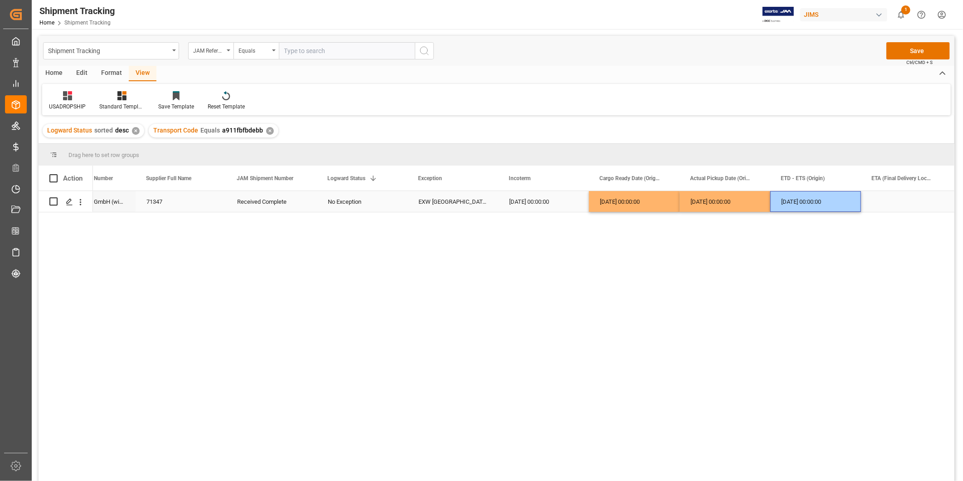
scroll to position [0, 139]
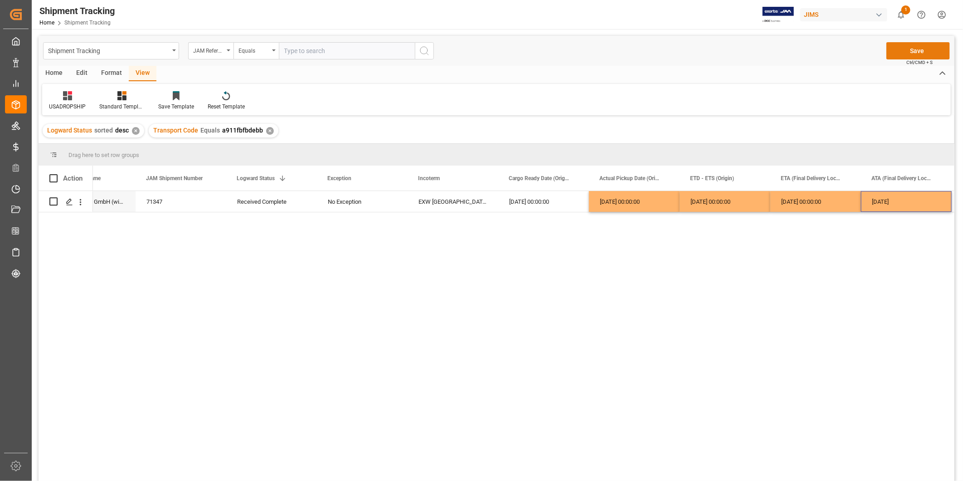
click at [925, 50] on button "Save" at bounding box center [917, 50] width 63 height 17
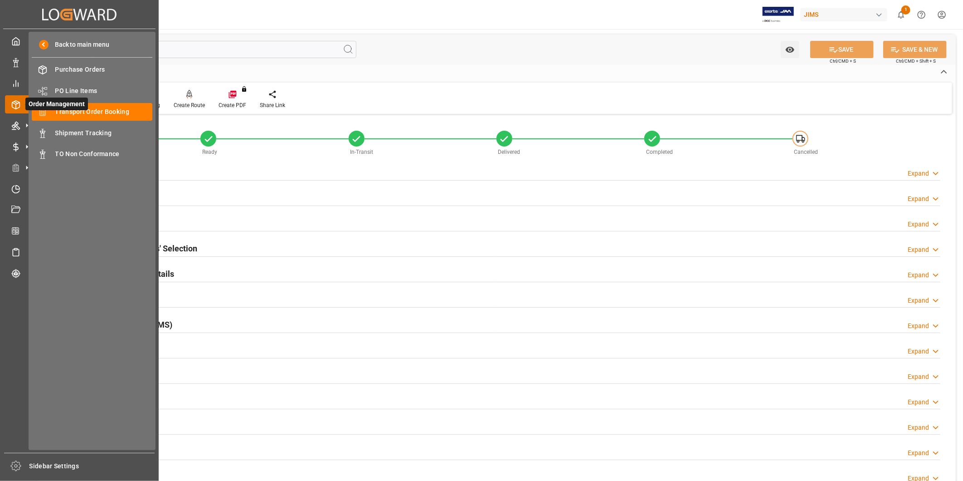
click at [85, 107] on span "Order Management" at bounding box center [56, 103] width 63 height 13
click at [95, 112] on span "Transport Order Booking" at bounding box center [103, 112] width 97 height 10
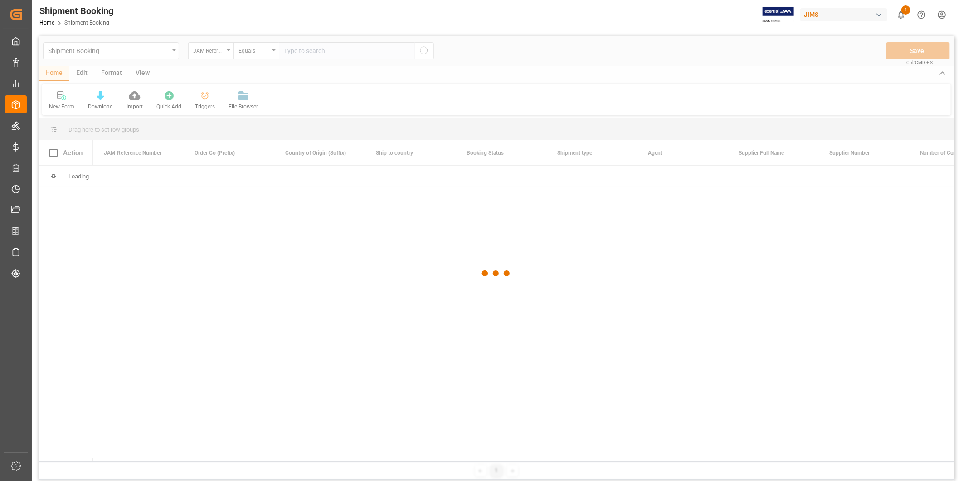
click at [310, 51] on div at bounding box center [497, 273] width 916 height 475
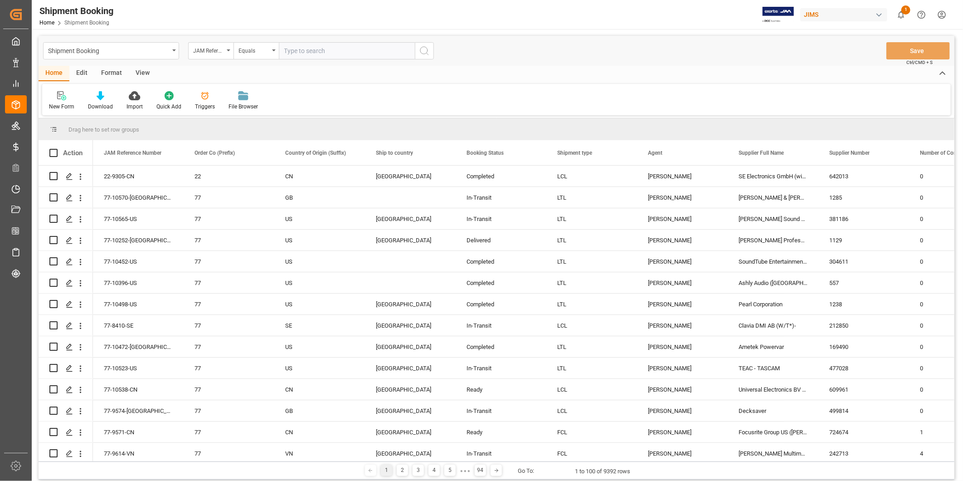
click at [333, 52] on input "text" at bounding box center [347, 50] width 136 height 17
paste input "22-10599-[GEOGRAPHIC_DATA]"
type input "22-10599-[GEOGRAPHIC_DATA]"
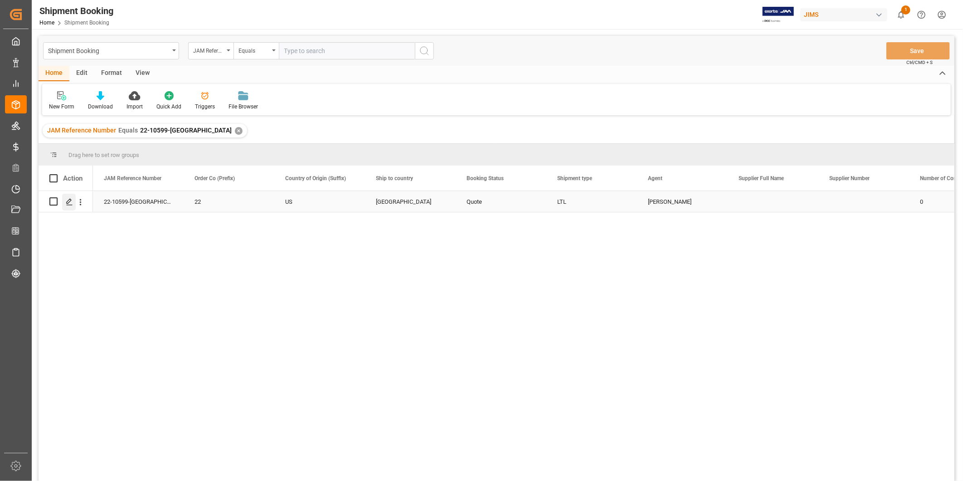
click at [65, 205] on div "Press SPACE to select this row." at bounding box center [69, 202] width 14 height 17
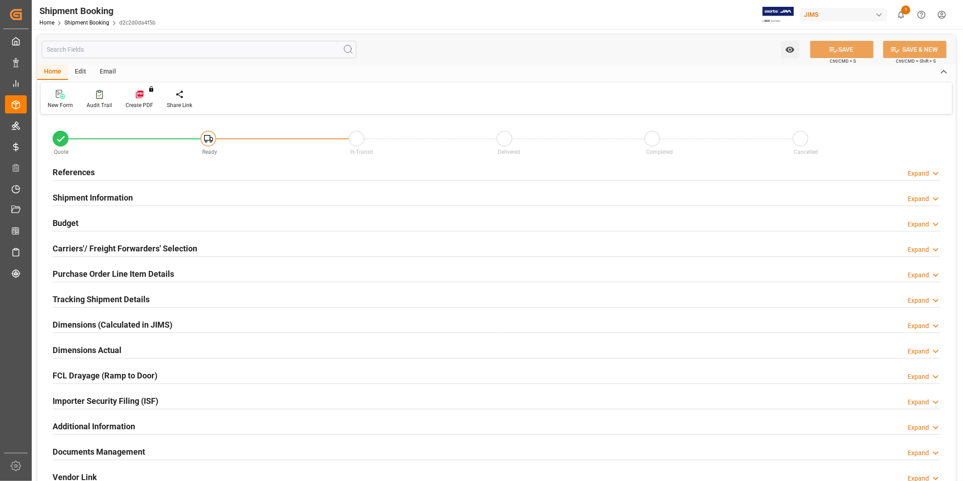
type input "0"
type input "[DATE]"
click at [928, 176] on div "Expand" at bounding box center [918, 174] width 21 height 10
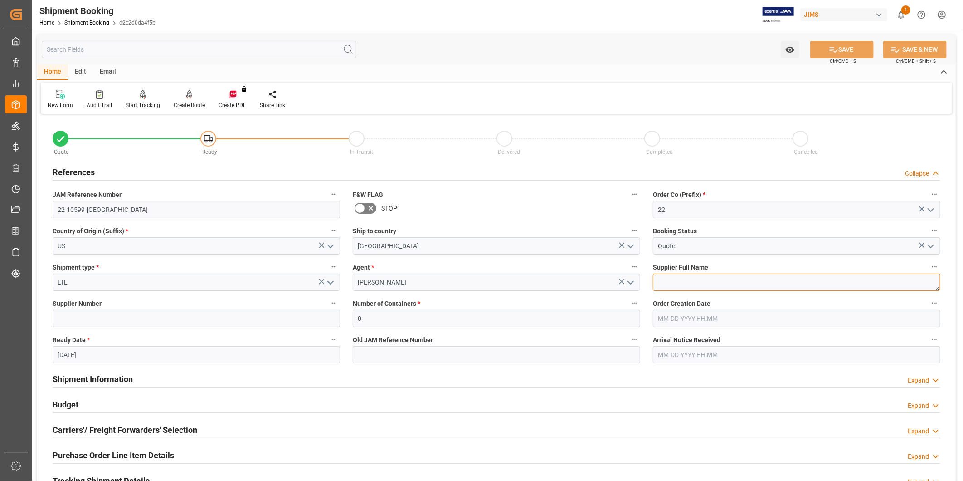
click at [681, 282] on textarea at bounding box center [796, 281] width 287 height 17
type textarea "KMC"
click at [791, 265] on label "Supplier Full Name" at bounding box center [796, 267] width 287 height 13
click at [929, 265] on button "Supplier Full Name" at bounding box center [935, 267] width 12 height 12
click at [845, 53] on div at bounding box center [481, 240] width 963 height 481
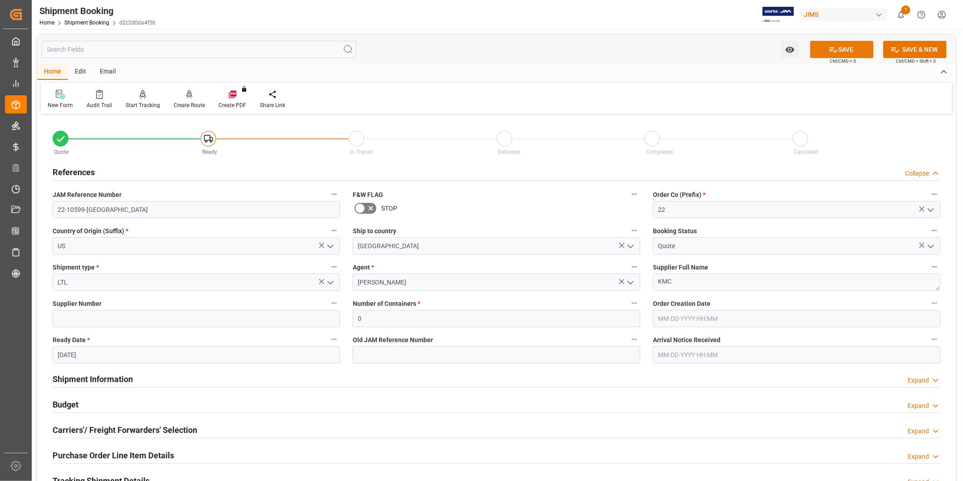
click at [843, 51] on button "SAVE" at bounding box center [841, 49] width 63 height 17
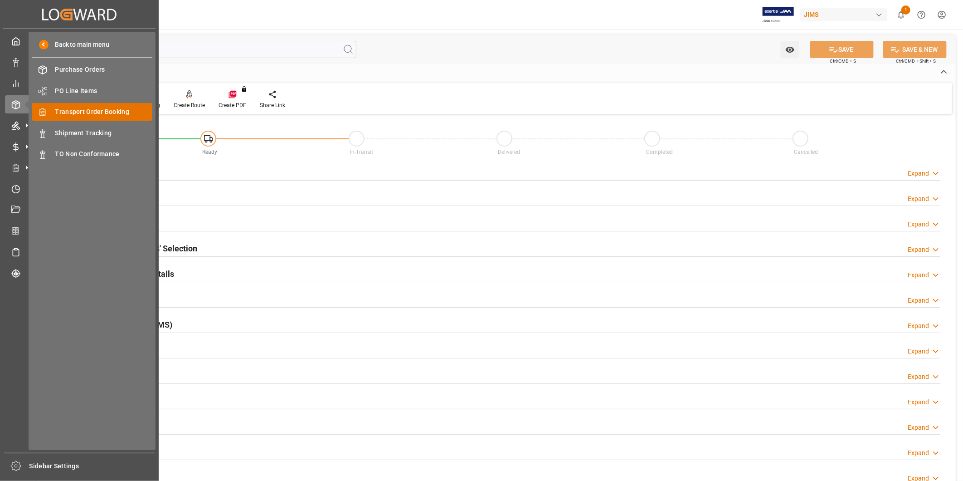
click at [64, 112] on span "Transport Order Booking" at bounding box center [103, 112] width 97 height 10
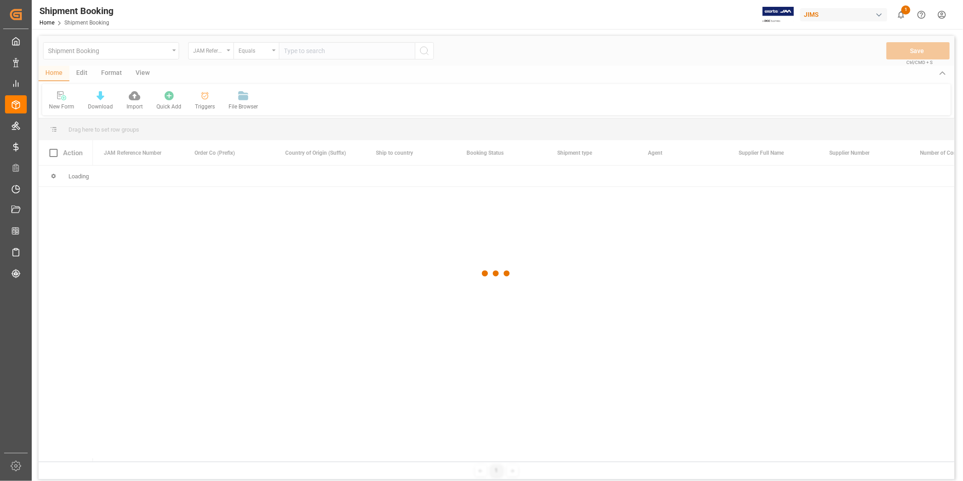
click at [350, 55] on div at bounding box center [497, 273] width 916 height 475
click at [350, 54] on div at bounding box center [497, 273] width 916 height 475
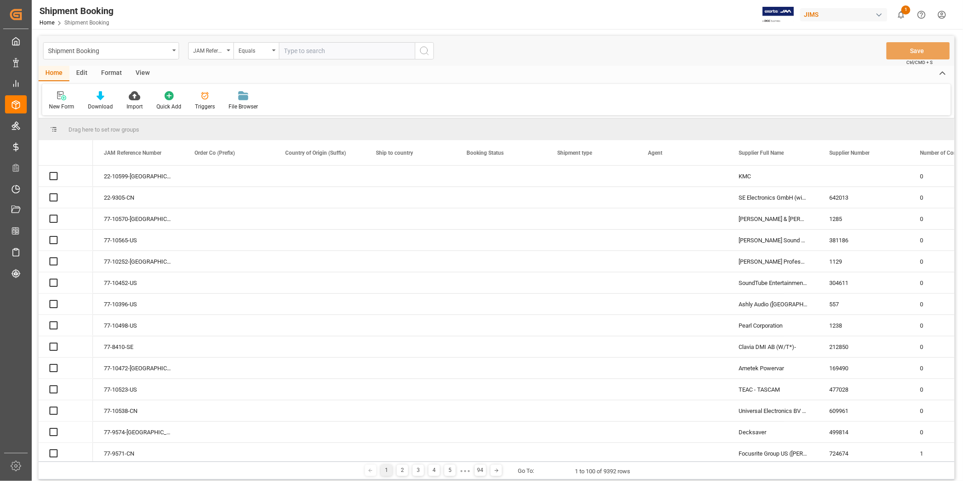
click at [350, 53] on input "text" at bounding box center [347, 50] width 136 height 17
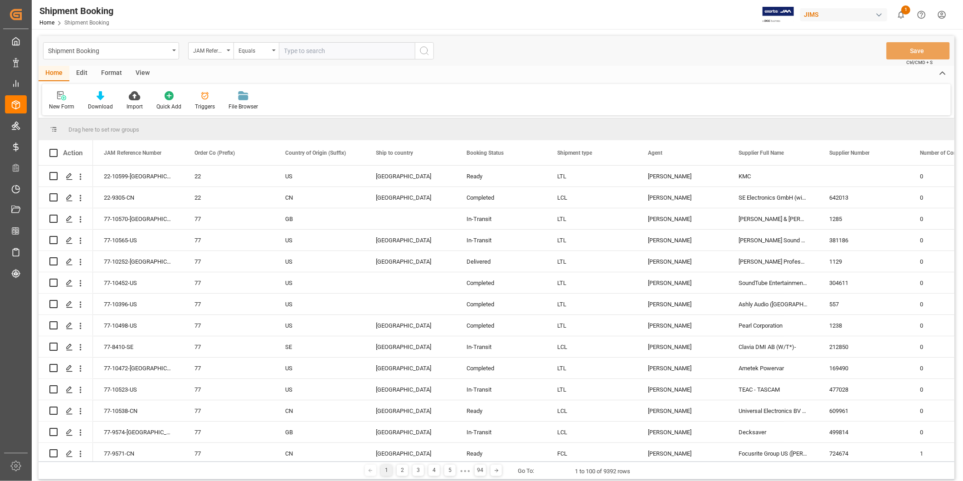
click at [350, 53] on input "text" at bounding box center [347, 50] width 136 height 17
paste input "9299311"
type input "9299311"
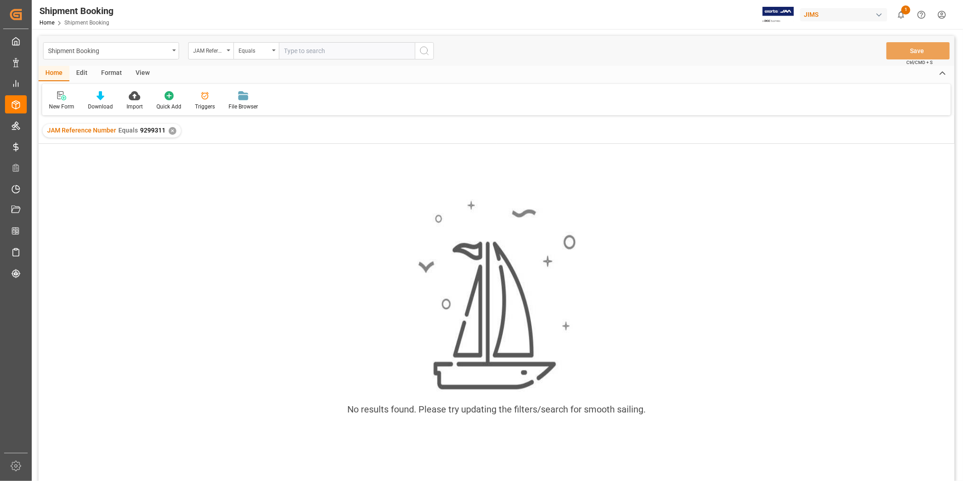
click at [170, 129] on div "✕" at bounding box center [173, 131] width 8 height 8
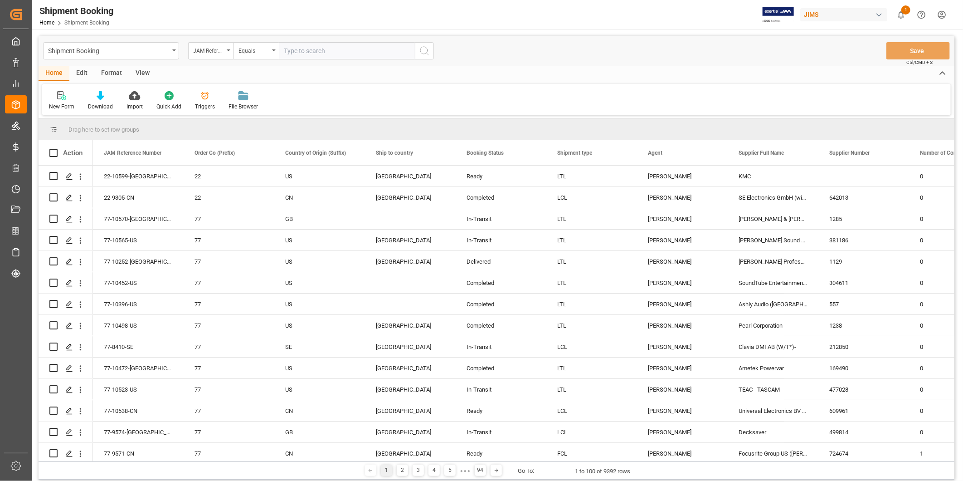
click at [283, 53] on input "text" at bounding box center [347, 50] width 136 height 17
paste input "22-10600-US"
type input "22-10600-US"
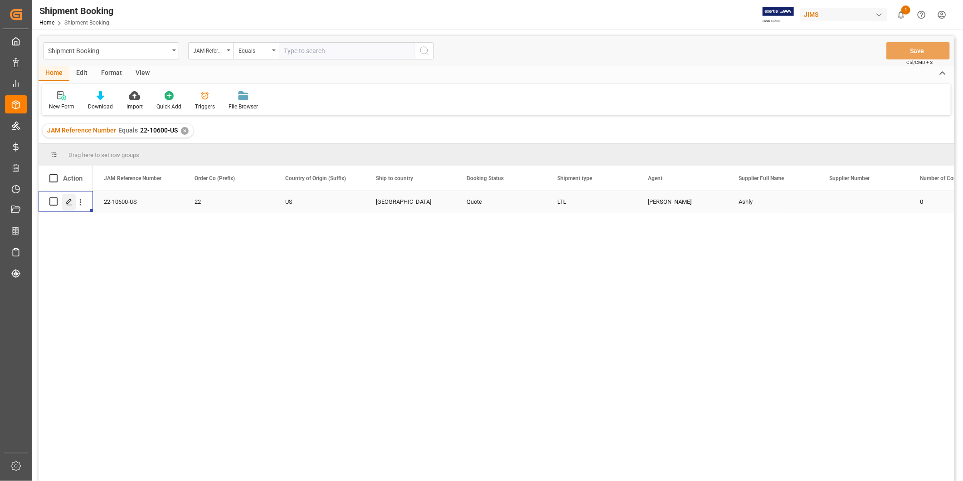
click at [70, 204] on icon "Press SPACE to select this row." at bounding box center [69, 201] width 7 height 7
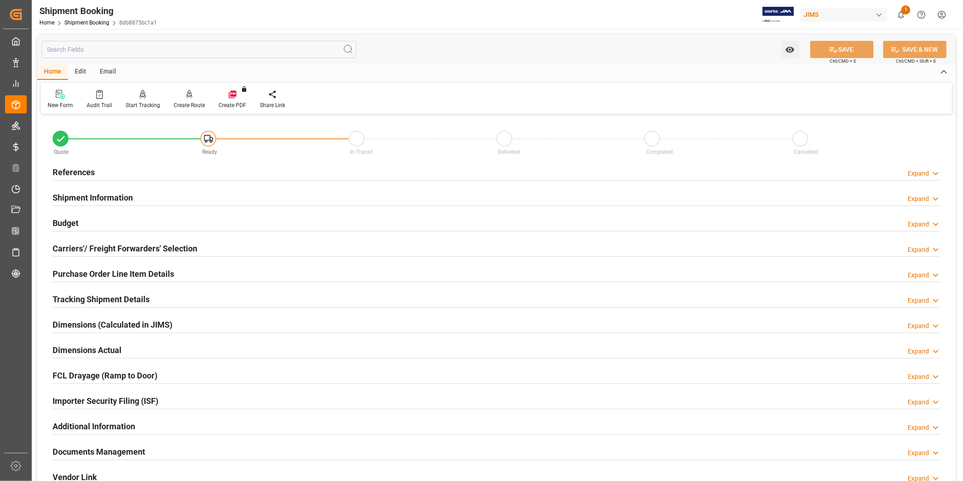
click at [908, 172] on div "Expand" at bounding box center [918, 174] width 21 height 10
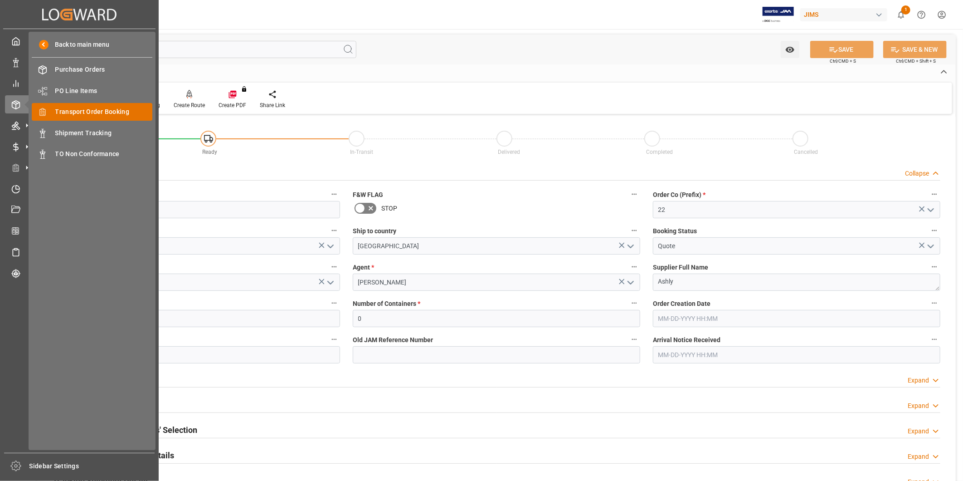
click at [94, 106] on div "Transport Order Booking Transport Order Booking" at bounding box center [92, 112] width 121 height 18
